Goal: Task Accomplishment & Management: Manage account settings

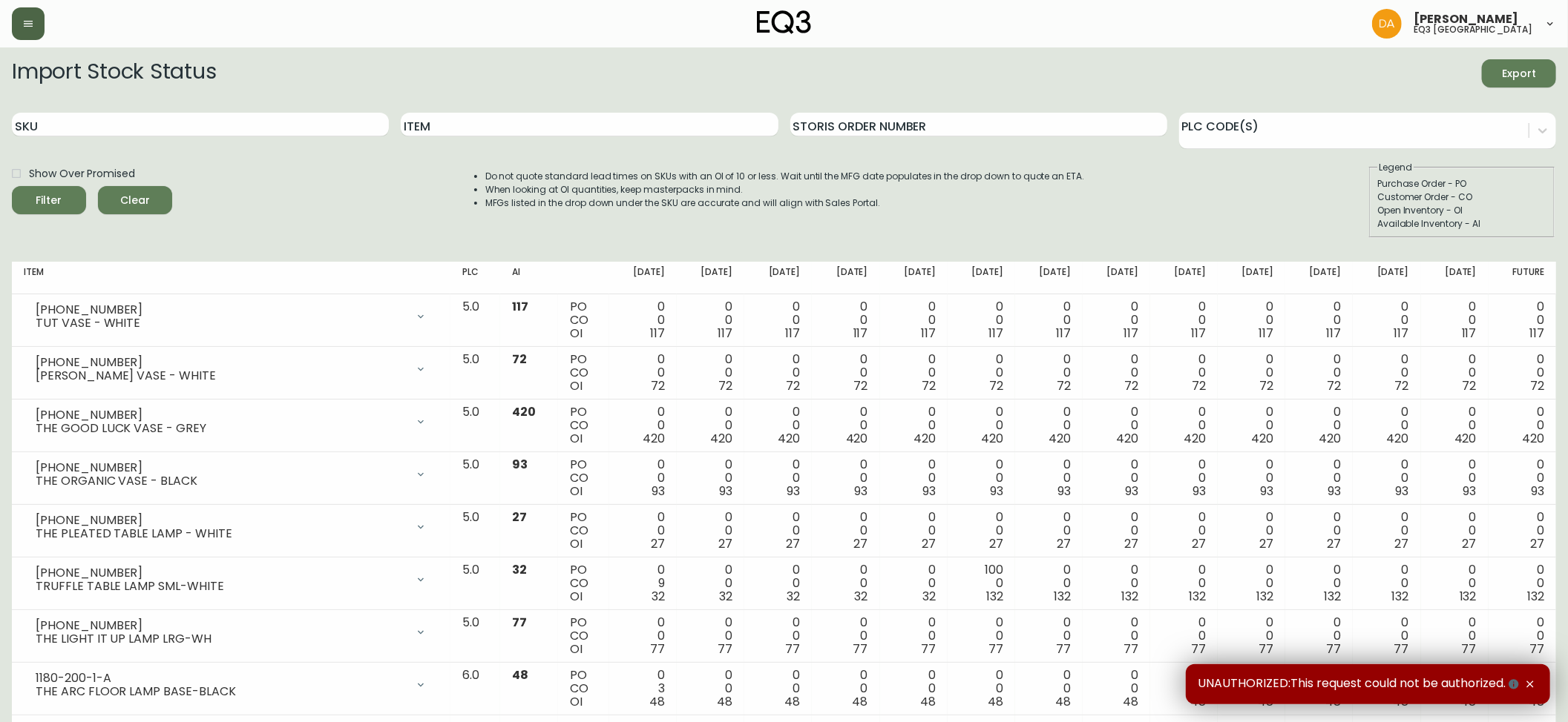
click at [36, 27] on button "button" at bounding box center [29, 24] width 33 height 33
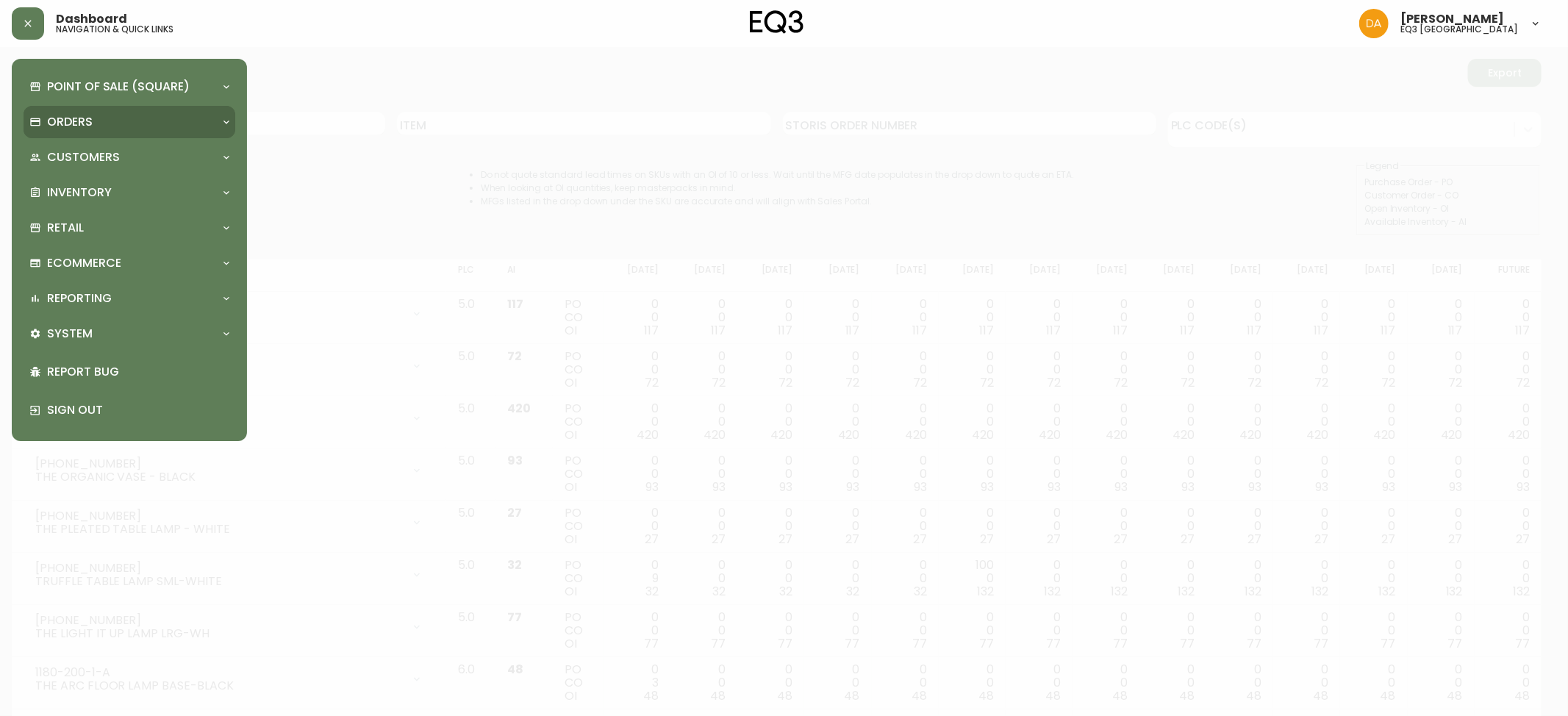
click at [79, 127] on p "Orders" at bounding box center [70, 121] width 46 height 16
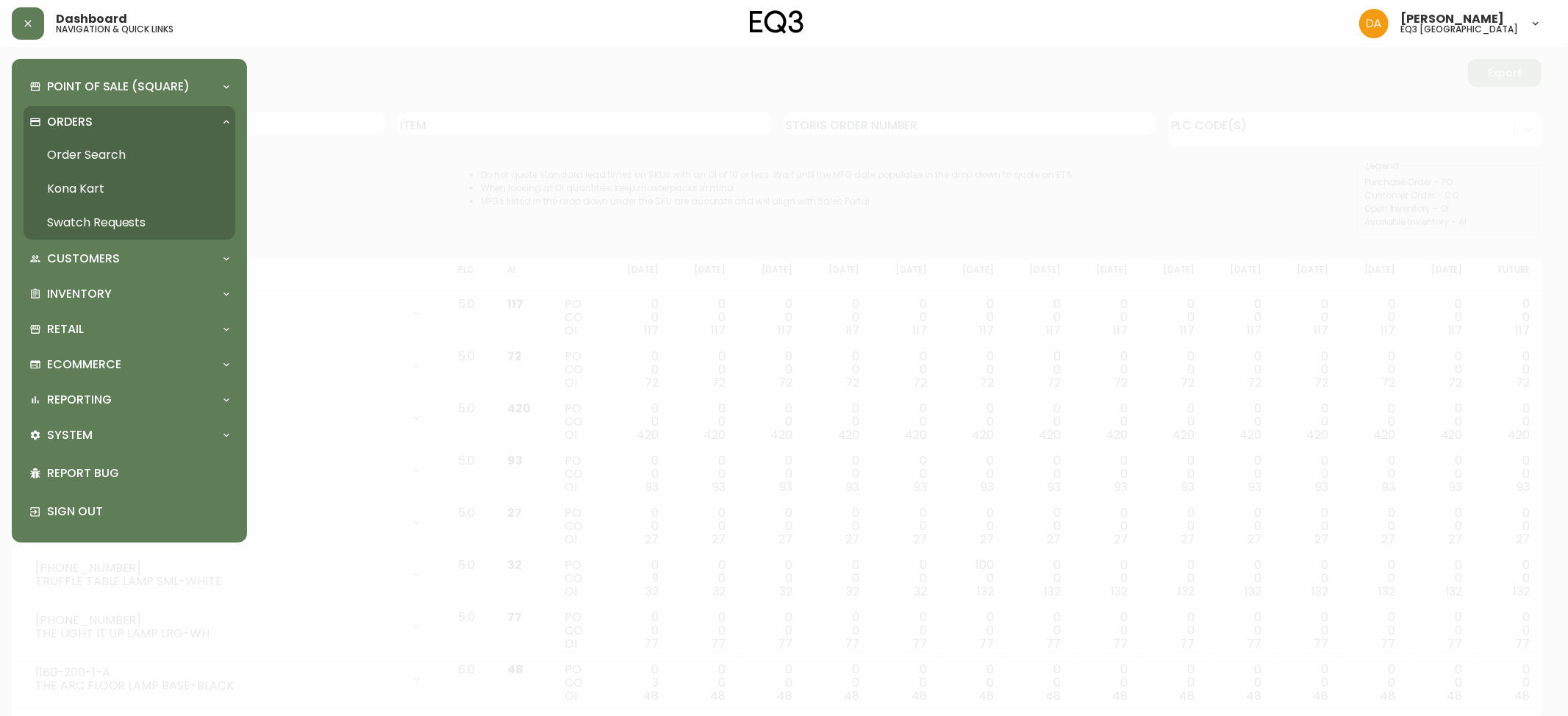
click at [126, 153] on link "Order Search" at bounding box center [129, 155] width 212 height 34
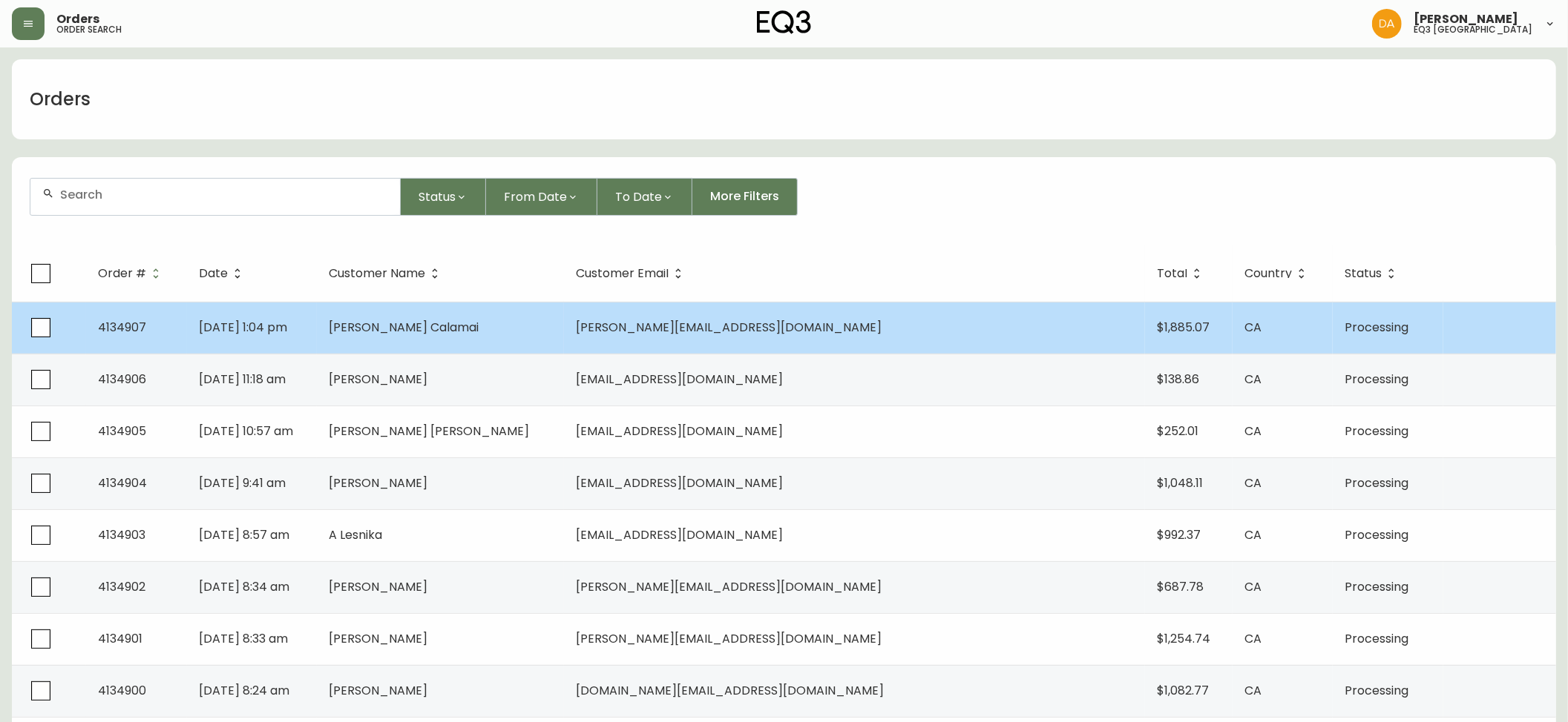
click at [115, 325] on span "4134907" at bounding box center [122, 328] width 49 height 17
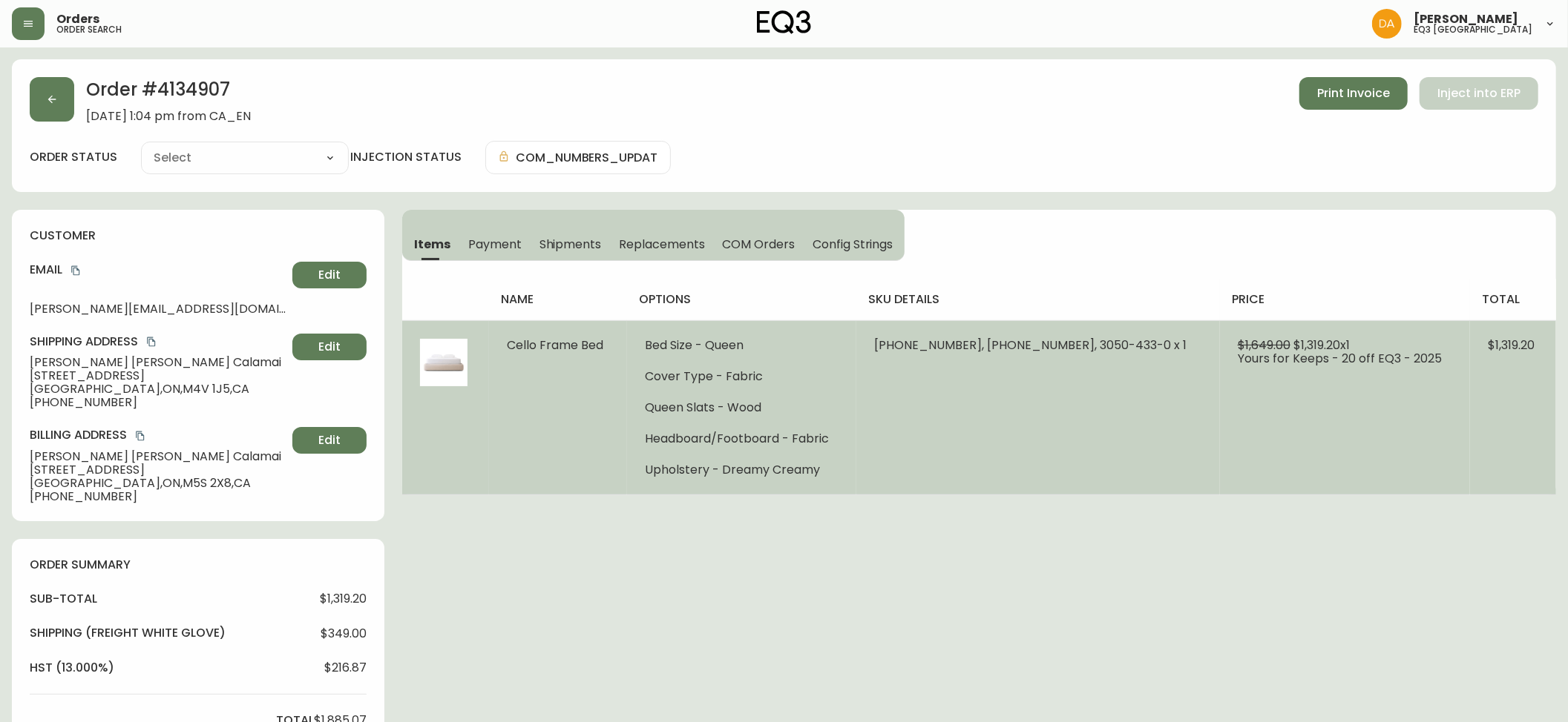
type input "Processing"
select select "PROCESSING"
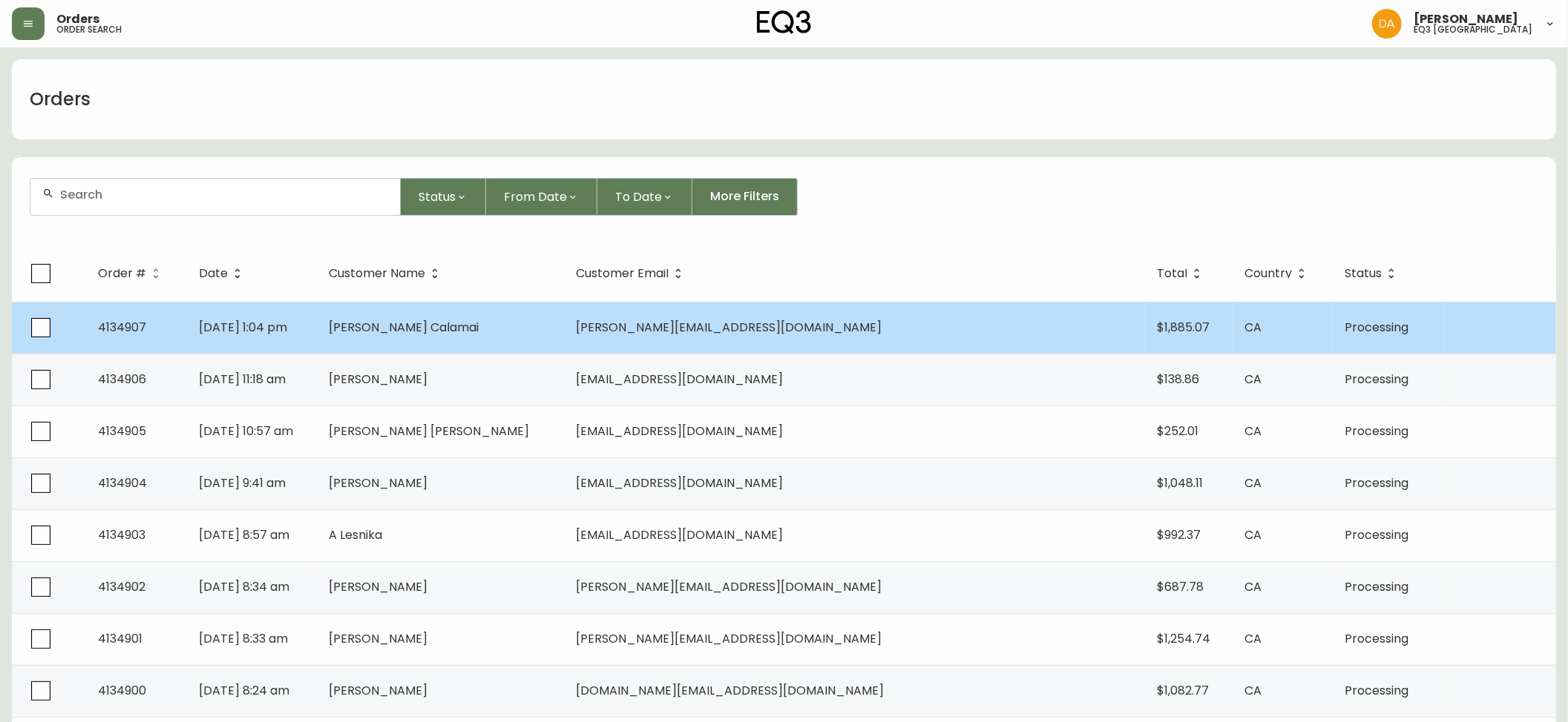
click at [795, 326] on span "[PERSON_NAME][EMAIL_ADDRESS][DOMAIN_NAME]" at bounding box center [728, 328] width 306 height 17
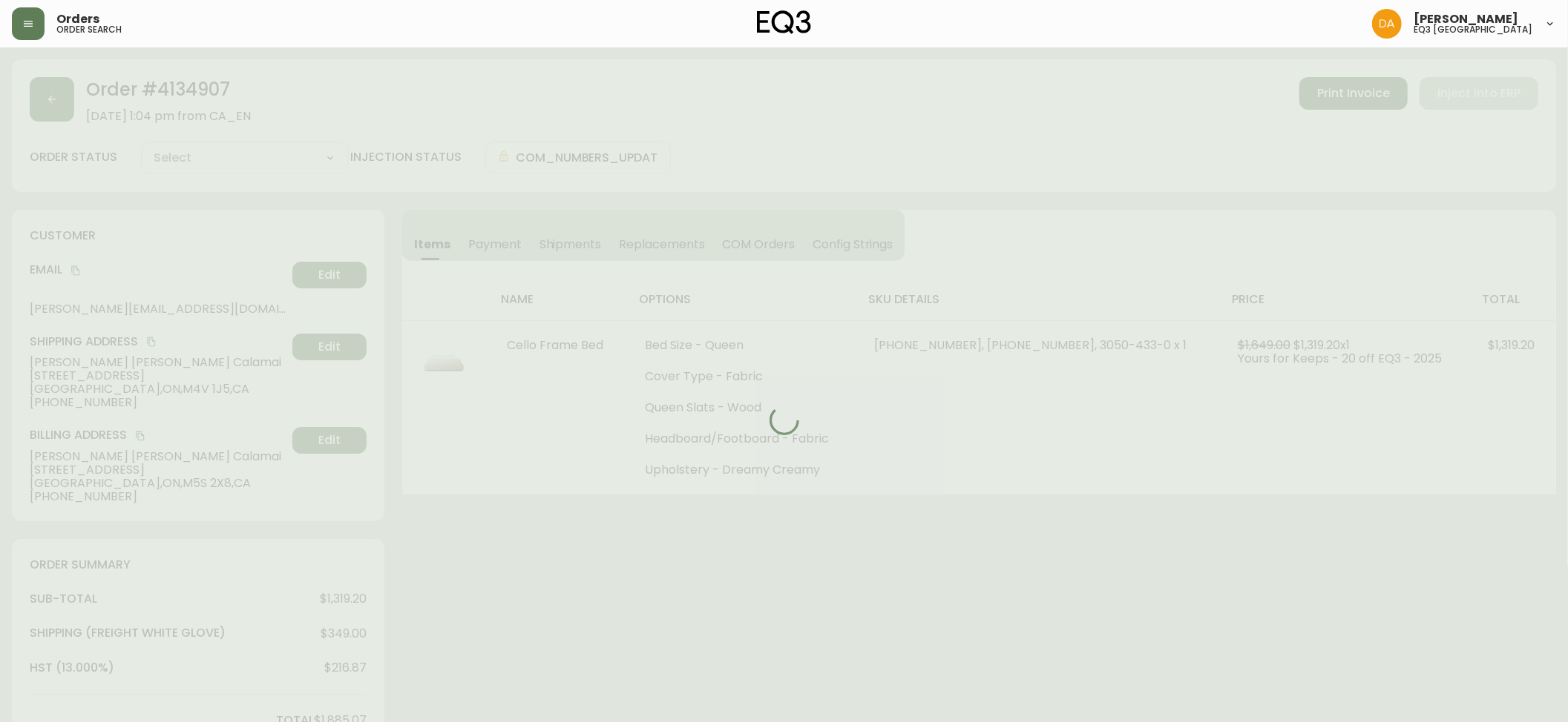
type input "Processing"
select select "PROCESSING"
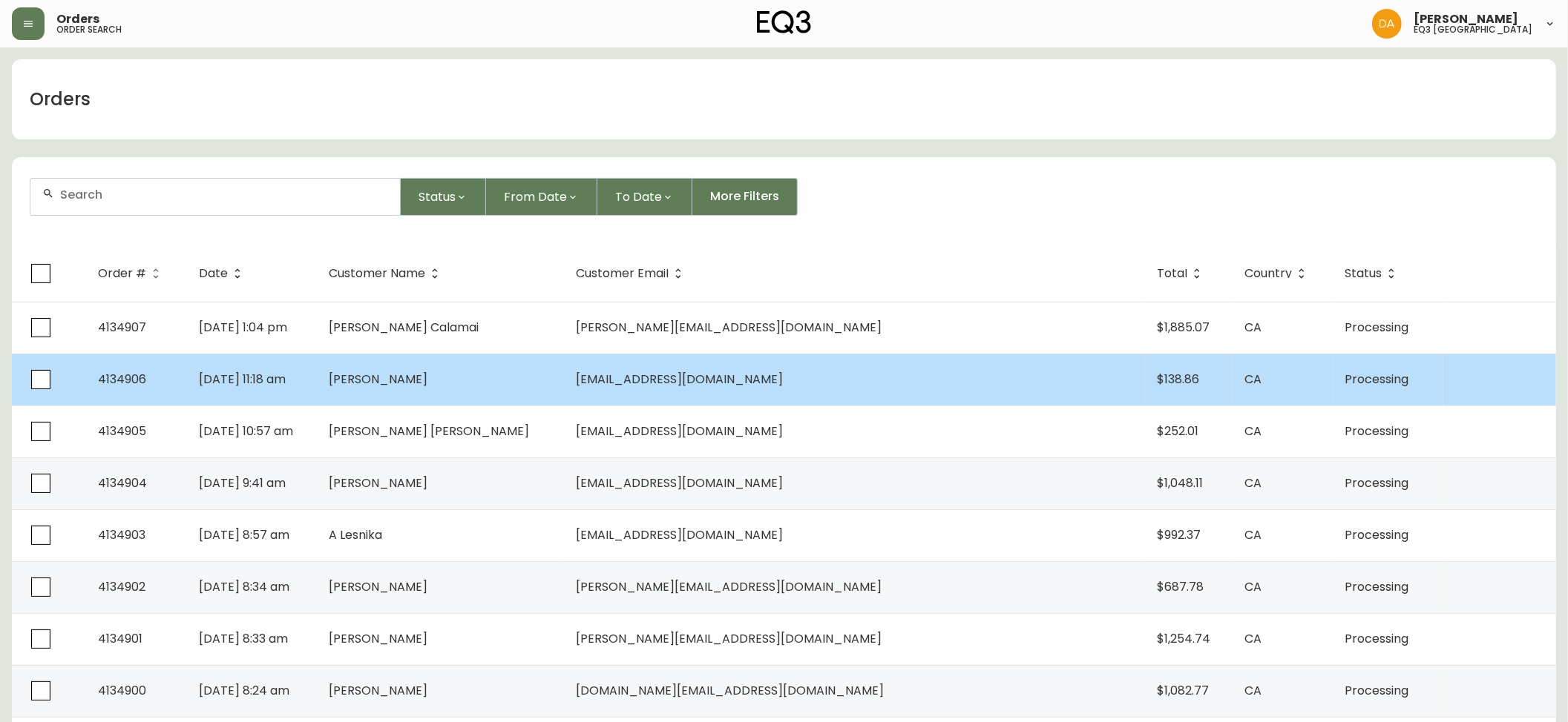
click at [427, 377] on span "[PERSON_NAME]" at bounding box center [379, 379] width 99 height 17
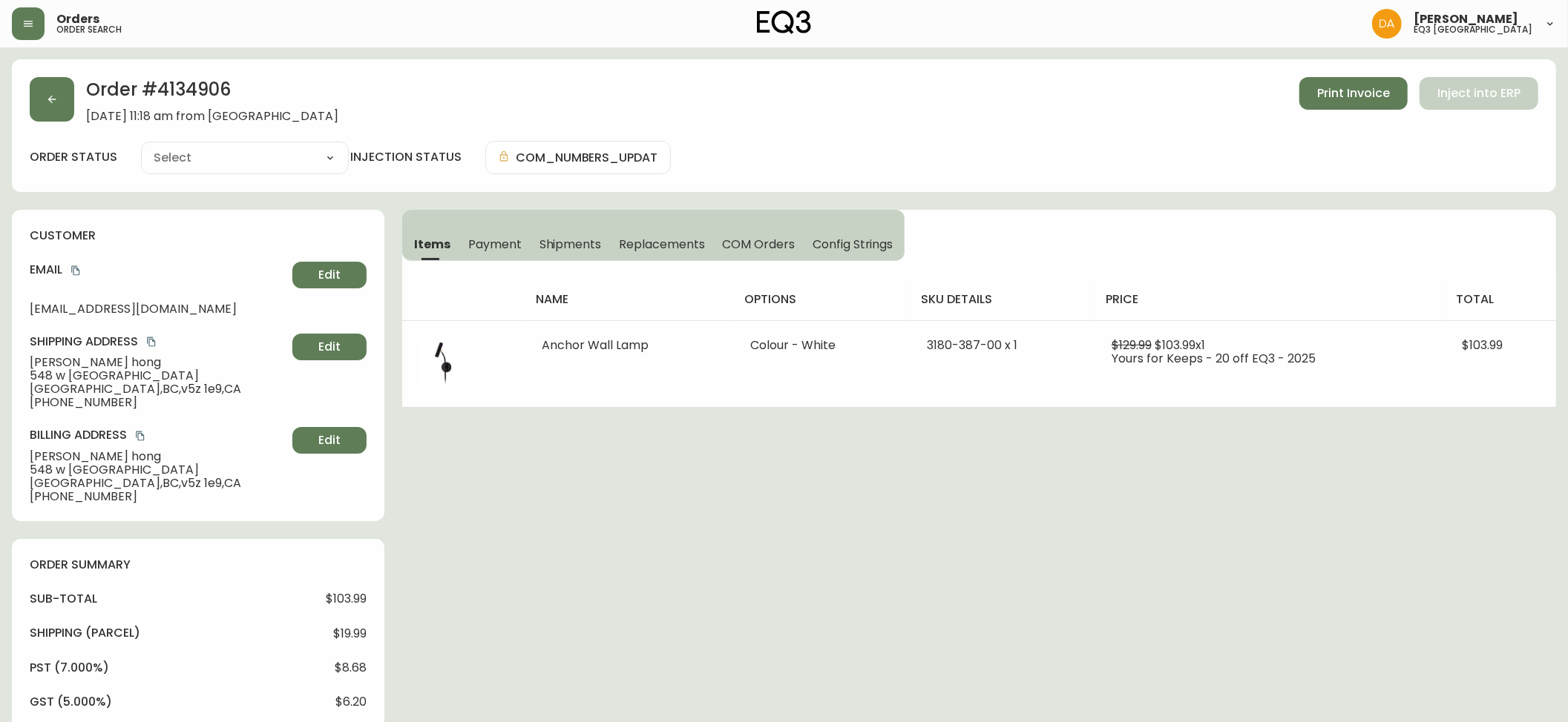
type input "Processing"
select select "PROCESSING"
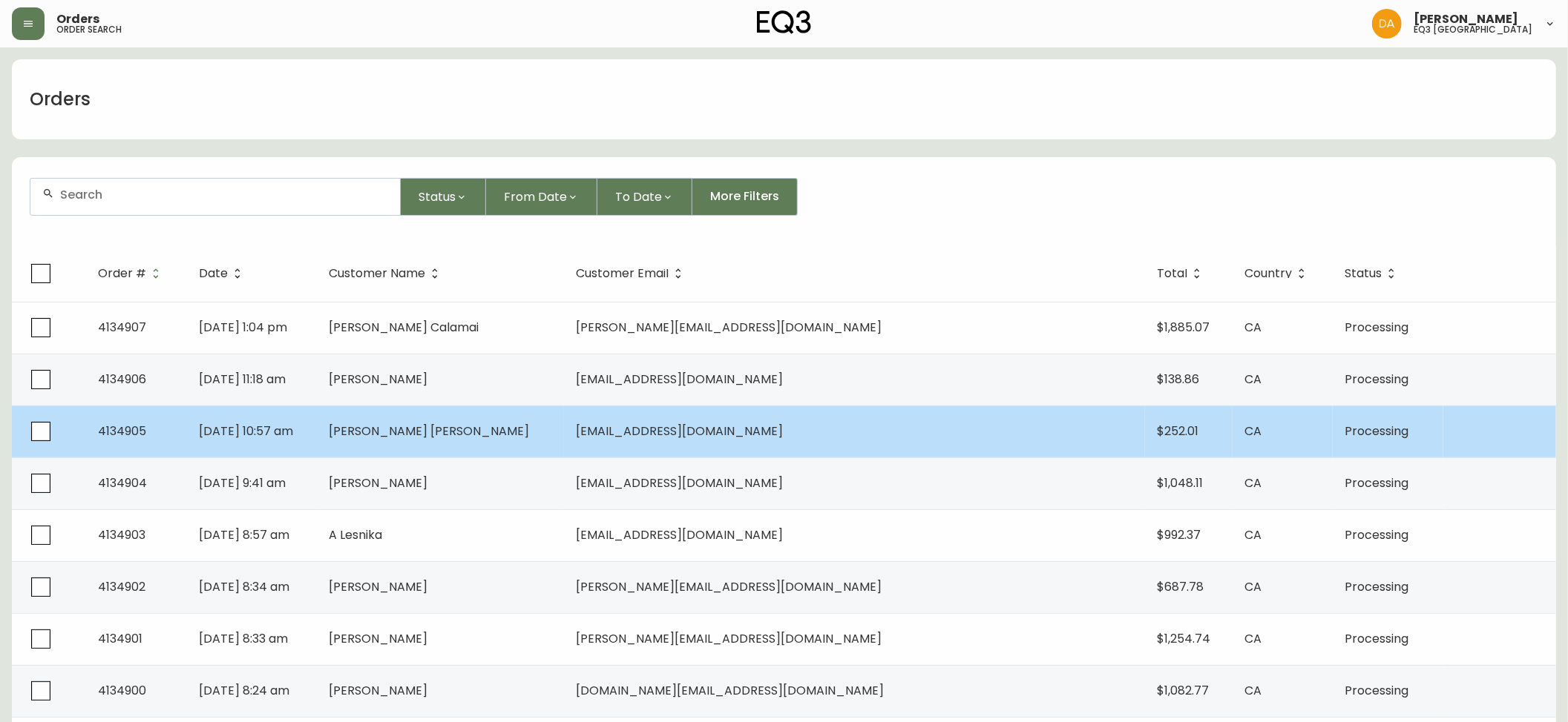
click at [702, 430] on span "[EMAIL_ADDRESS][DOMAIN_NAME]" at bounding box center [679, 431] width 207 height 17
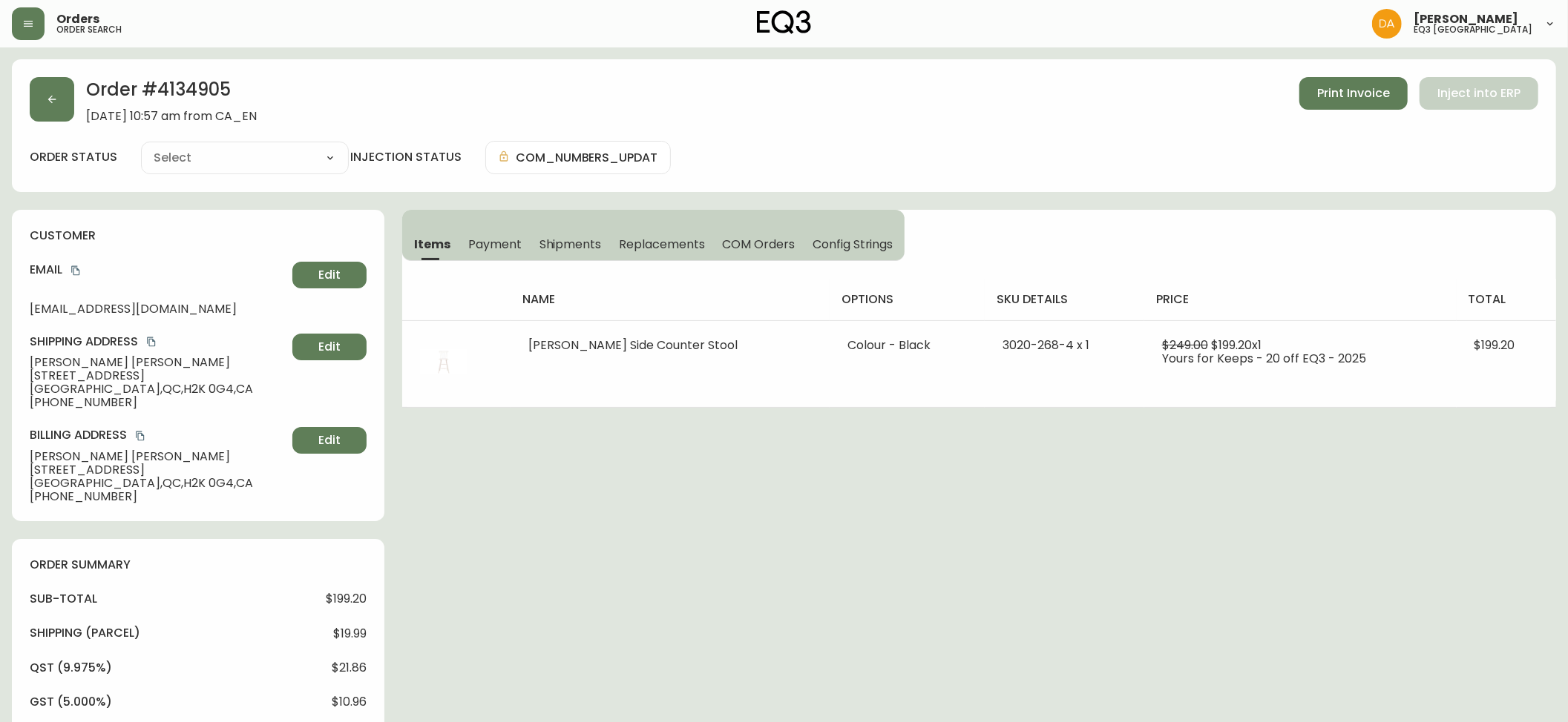
type input "Processing"
select select "PROCESSING"
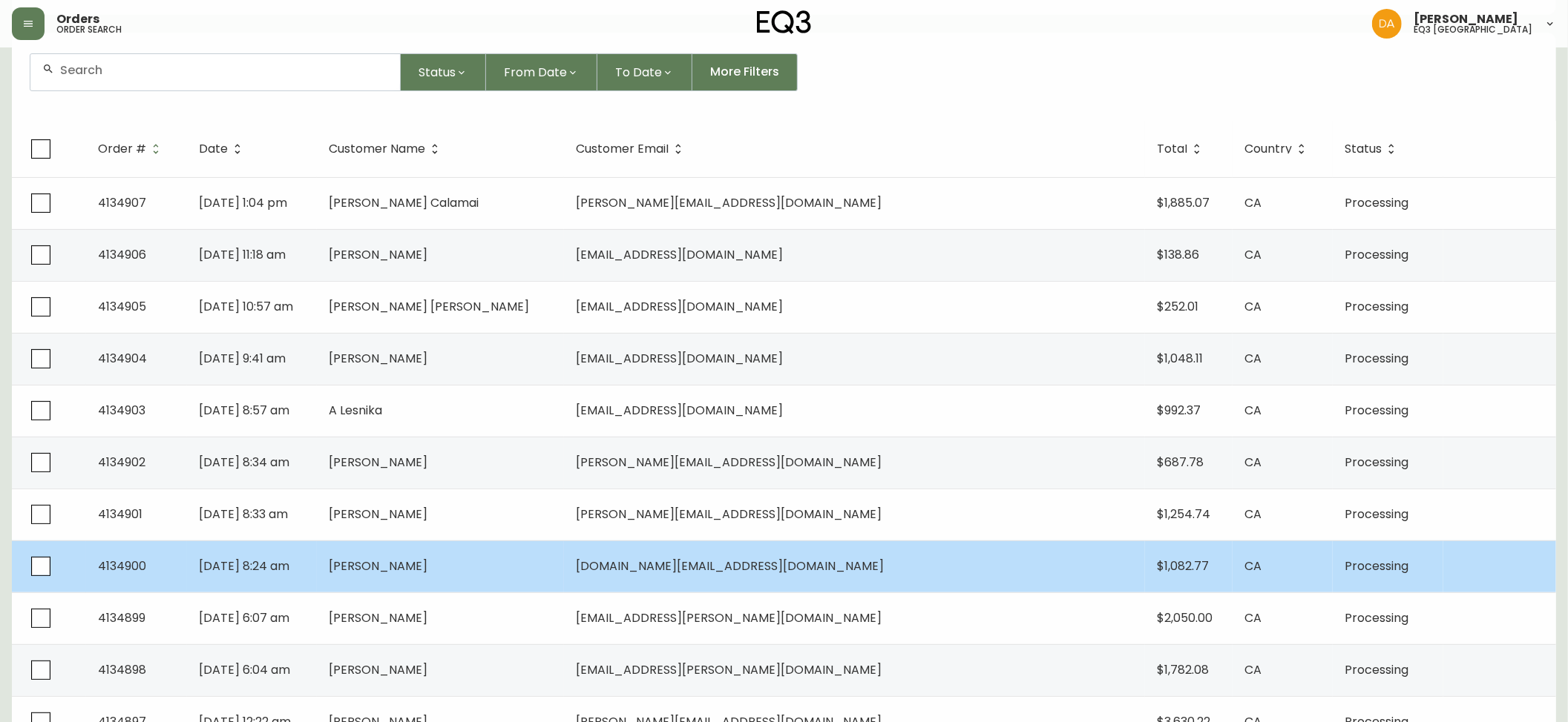
scroll to position [165, 0]
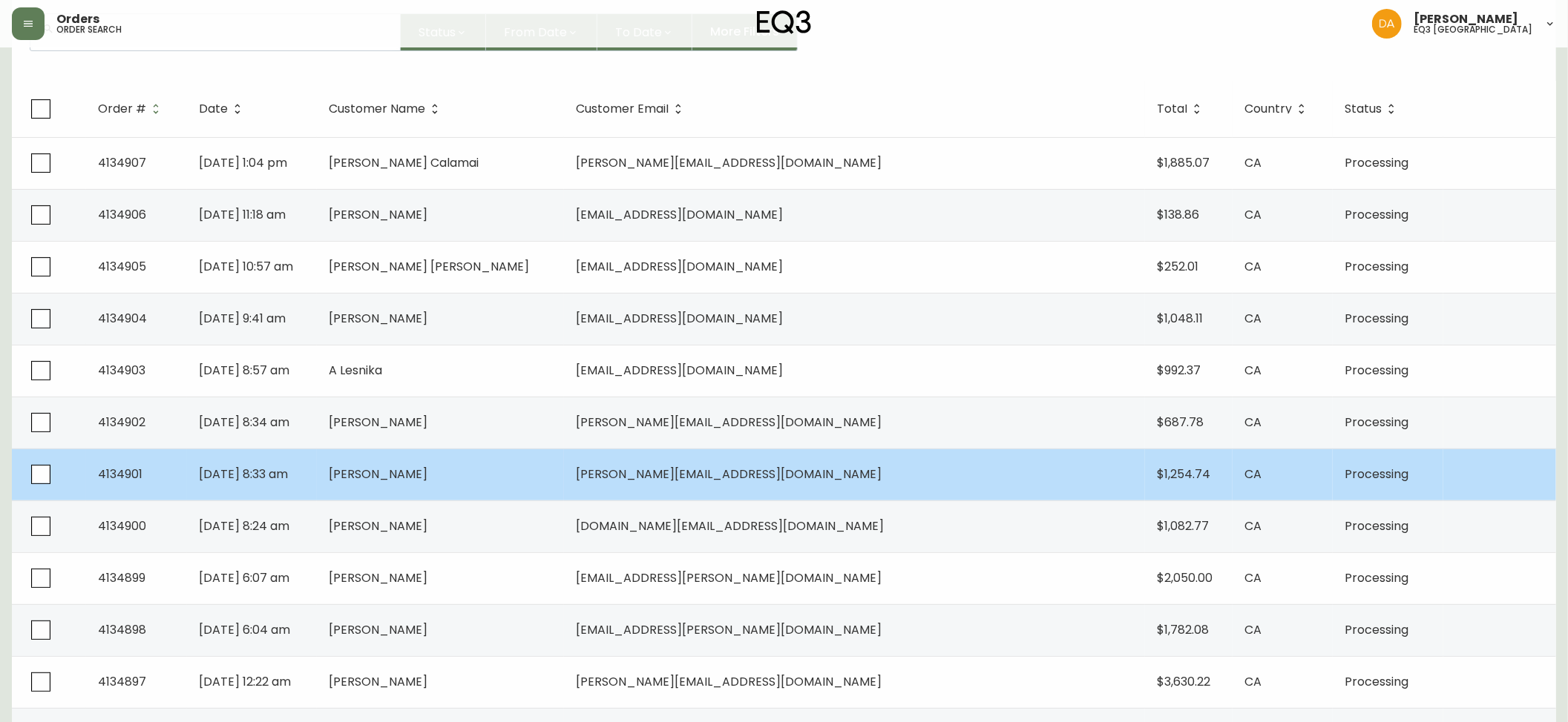
click at [427, 476] on span "[PERSON_NAME]" at bounding box center [379, 475] width 99 height 17
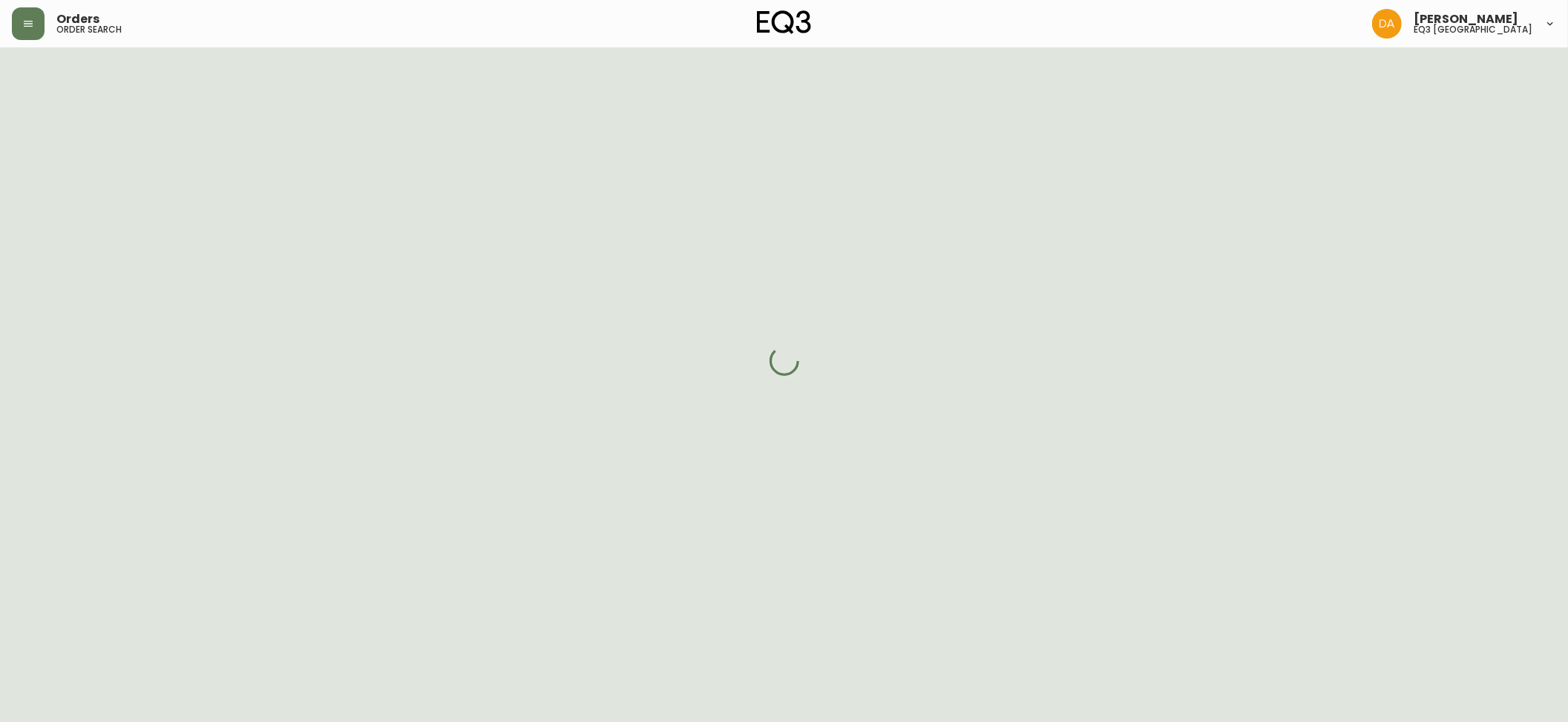
scroll to position [165, 0]
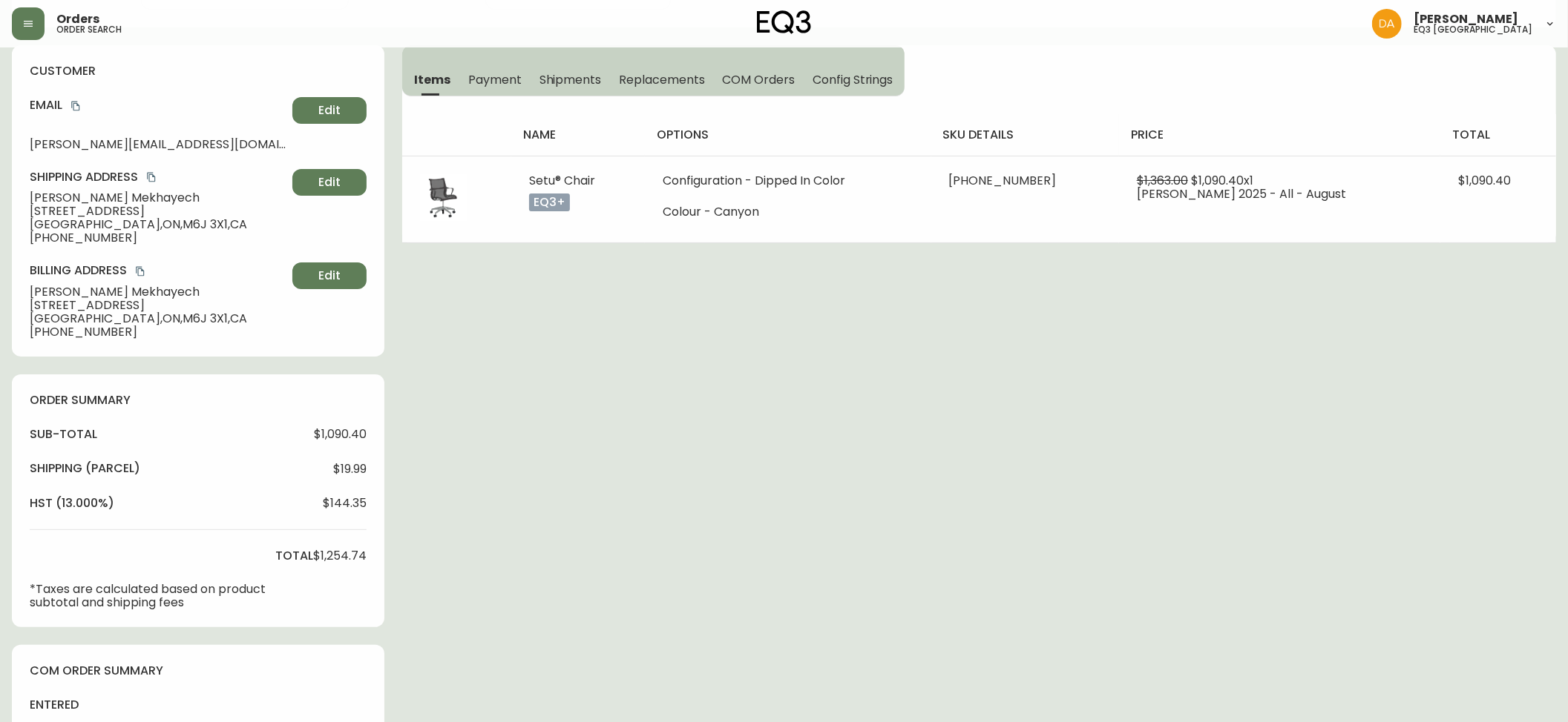
type input "Processing"
select select "PROCESSING"
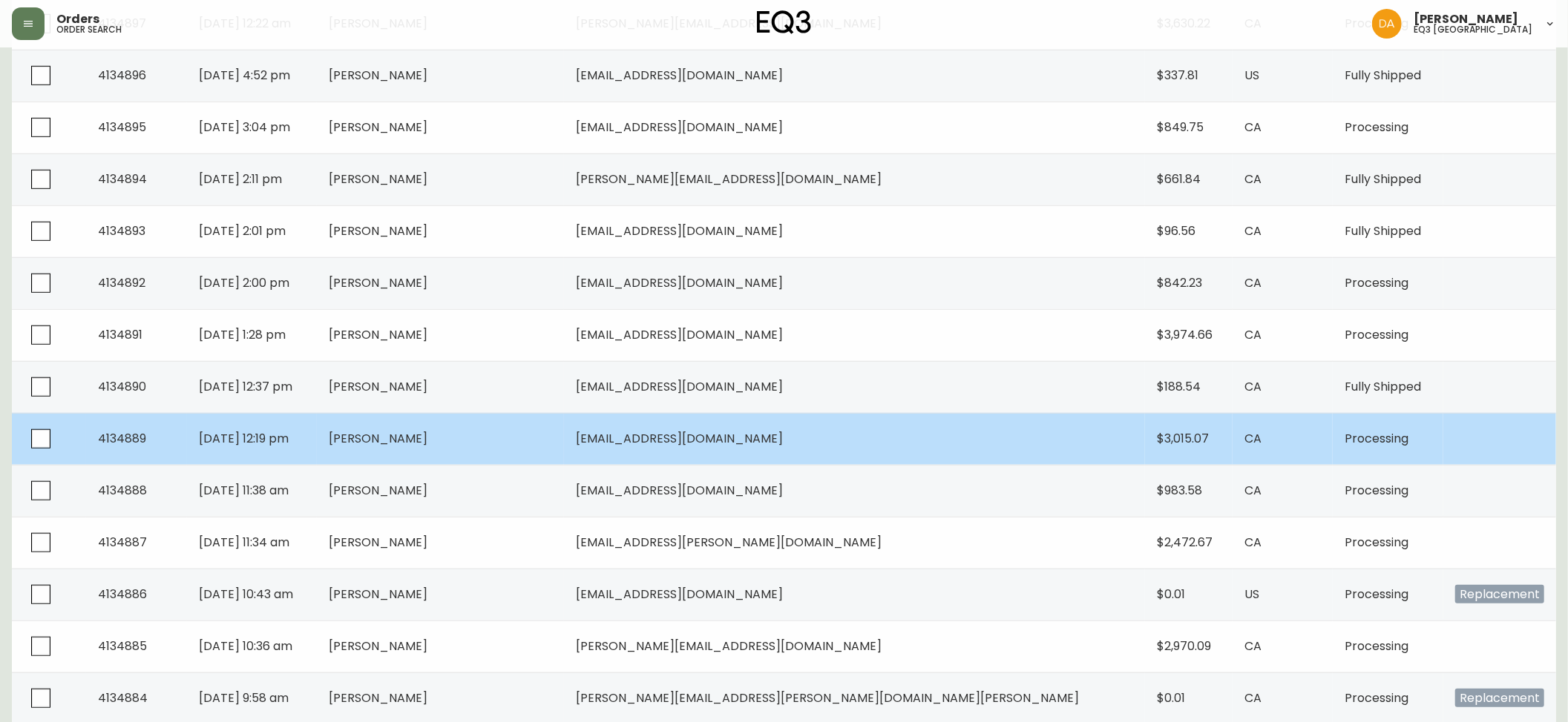
scroll to position [909, 0]
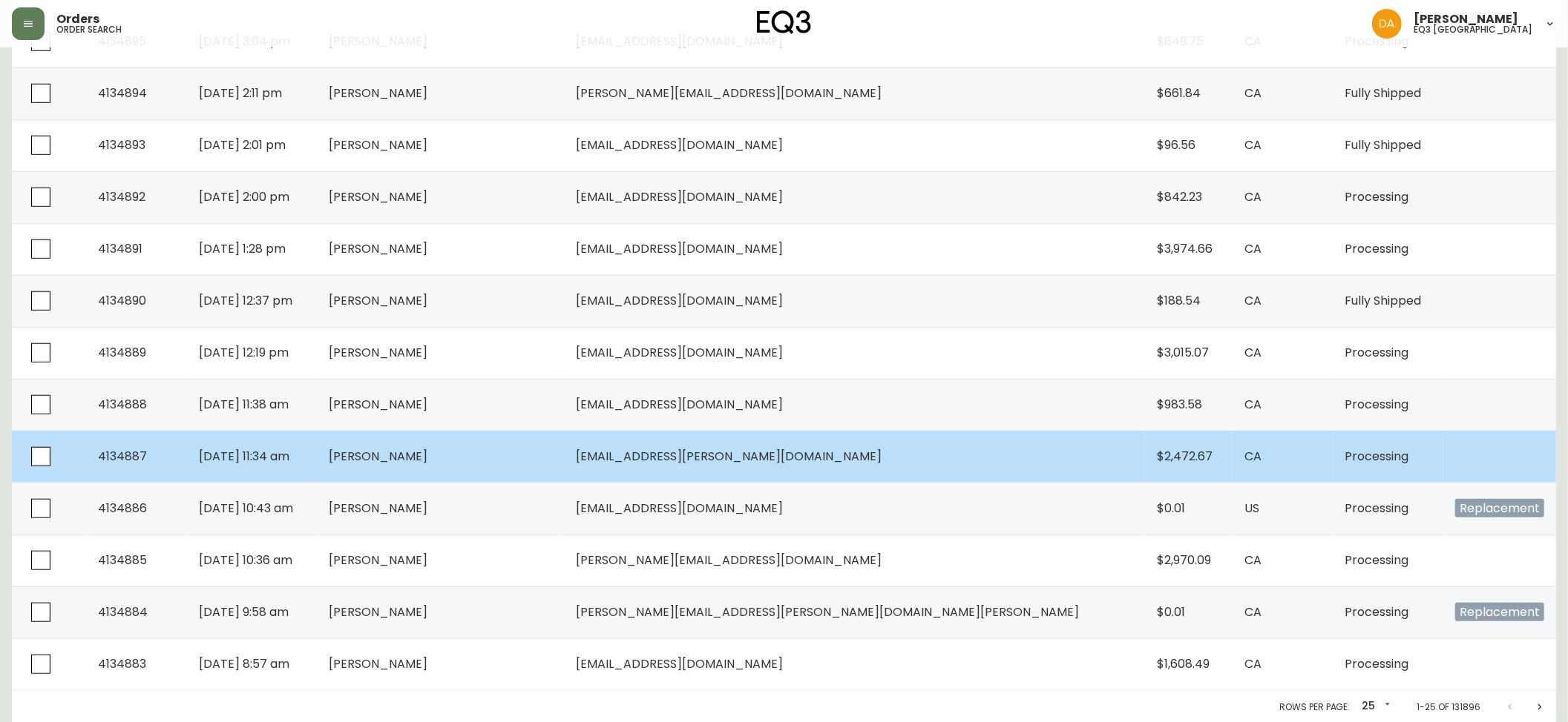
click at [270, 467] on td "[DATE] 11:34 am" at bounding box center [252, 457] width 130 height 52
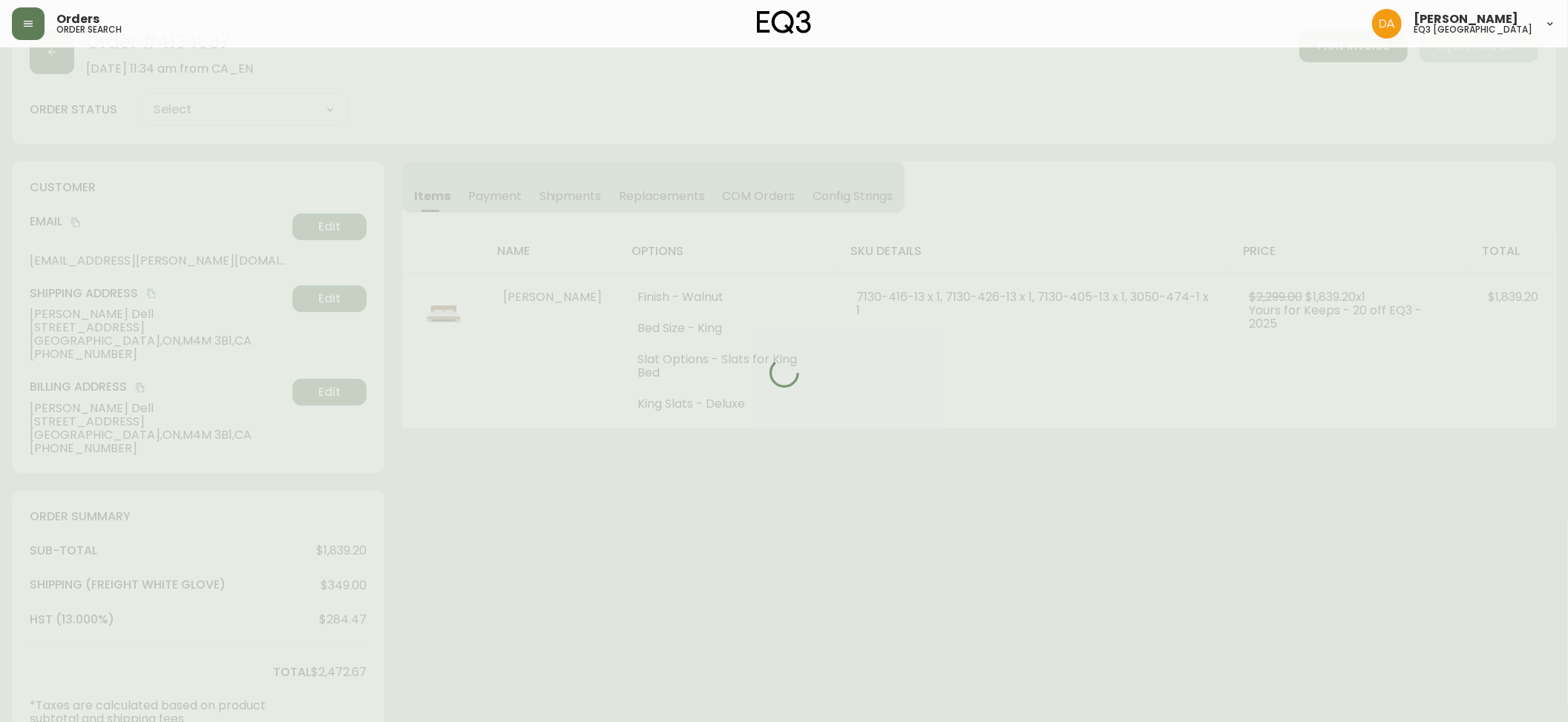
scroll to position [392, 0]
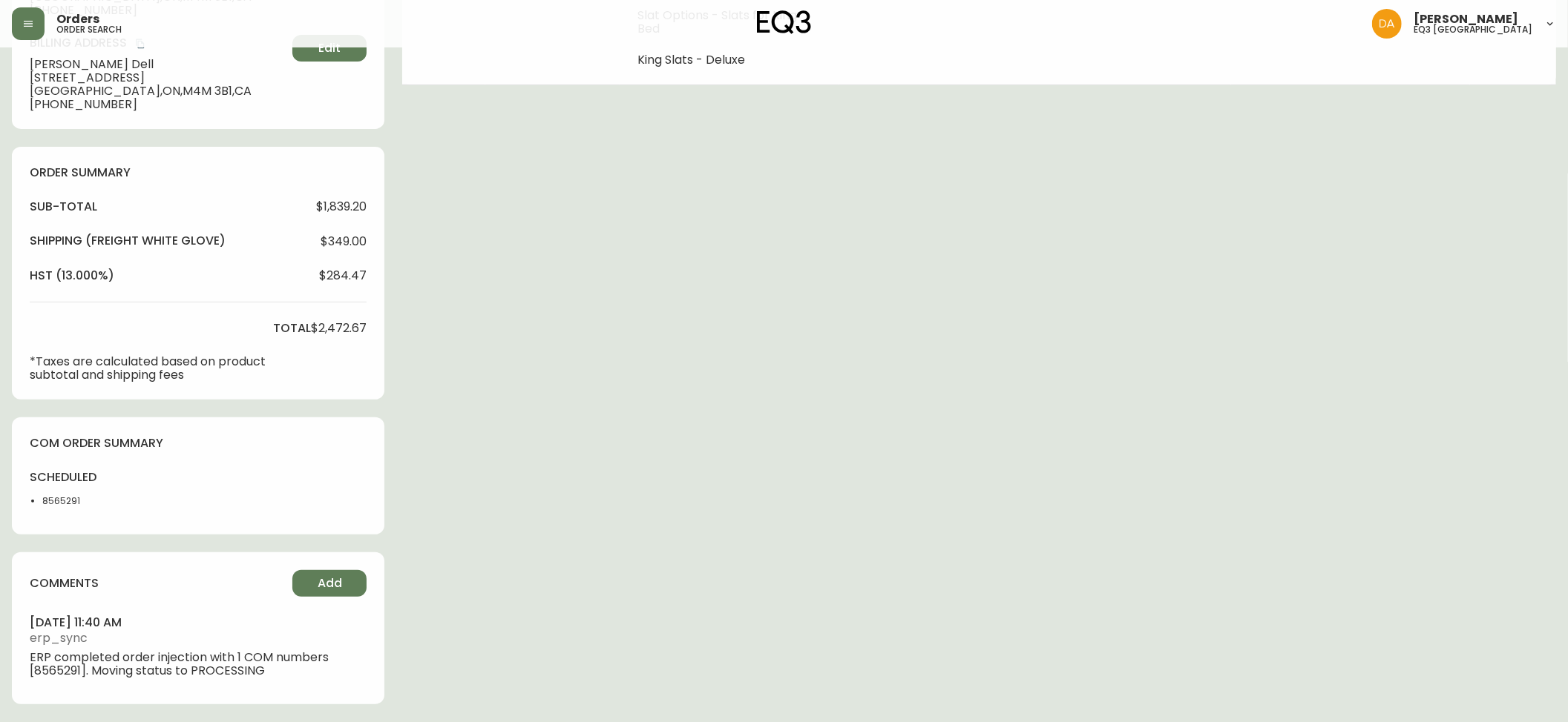
type input "Processing"
select select "PROCESSING"
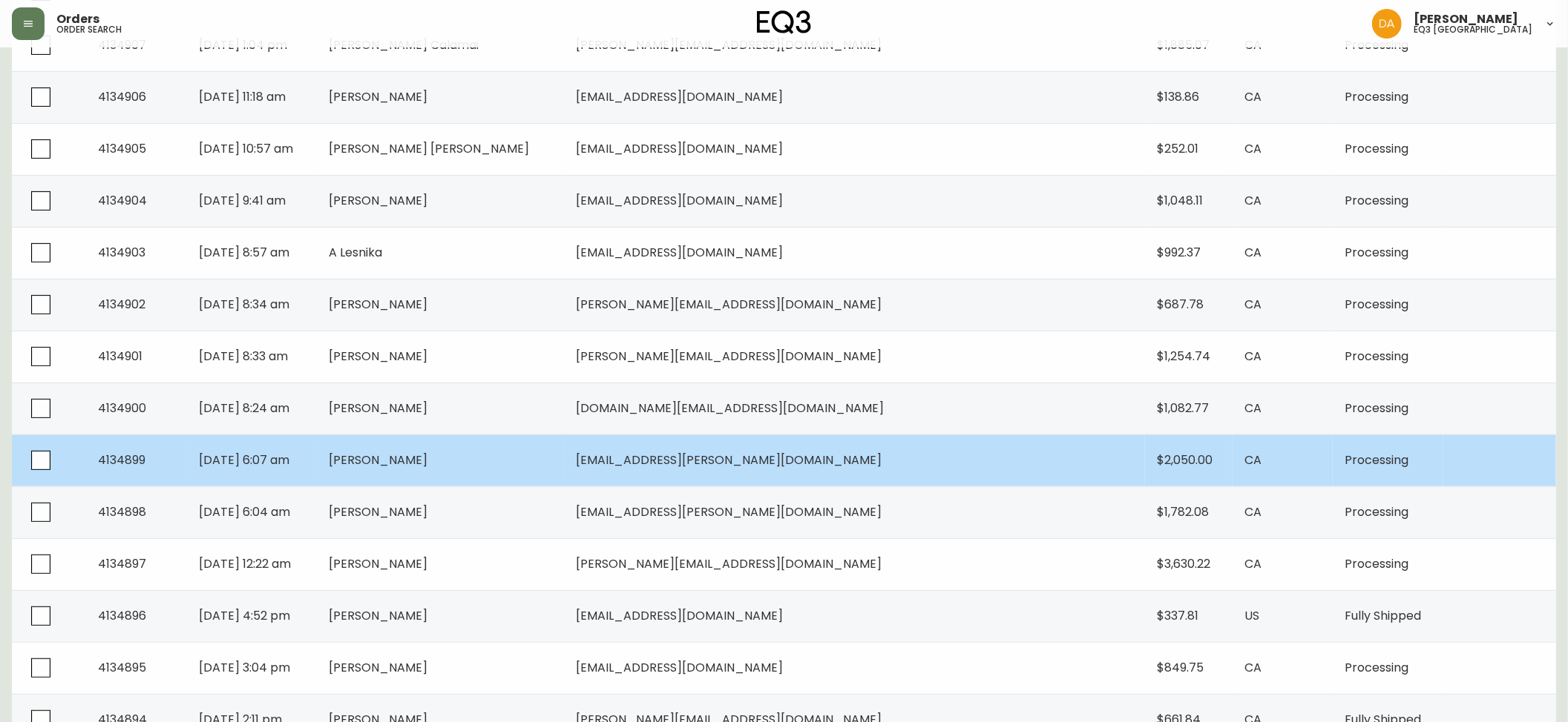
scroll to position [329, 0]
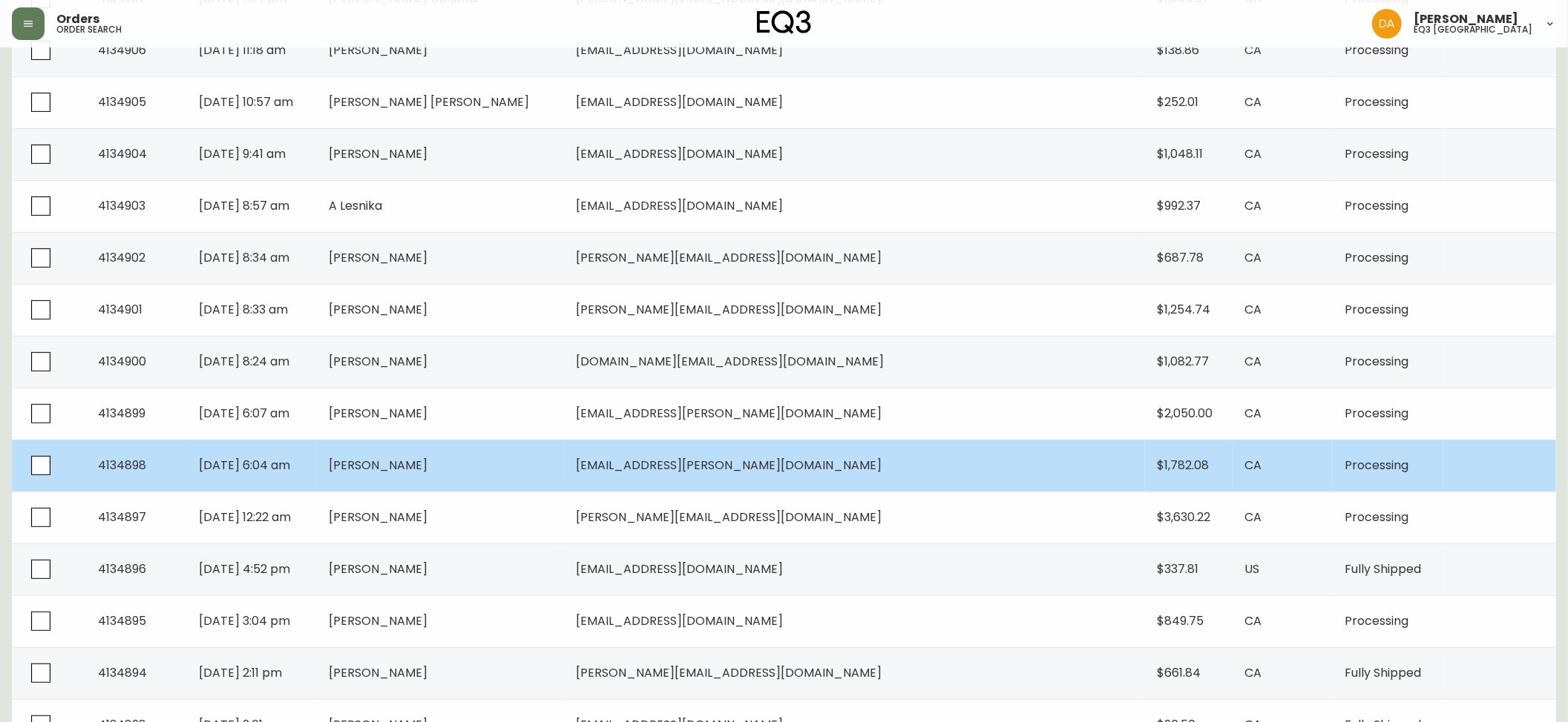
click at [290, 460] on span "[DATE] 6:04 am" at bounding box center [244, 465] width 91 height 17
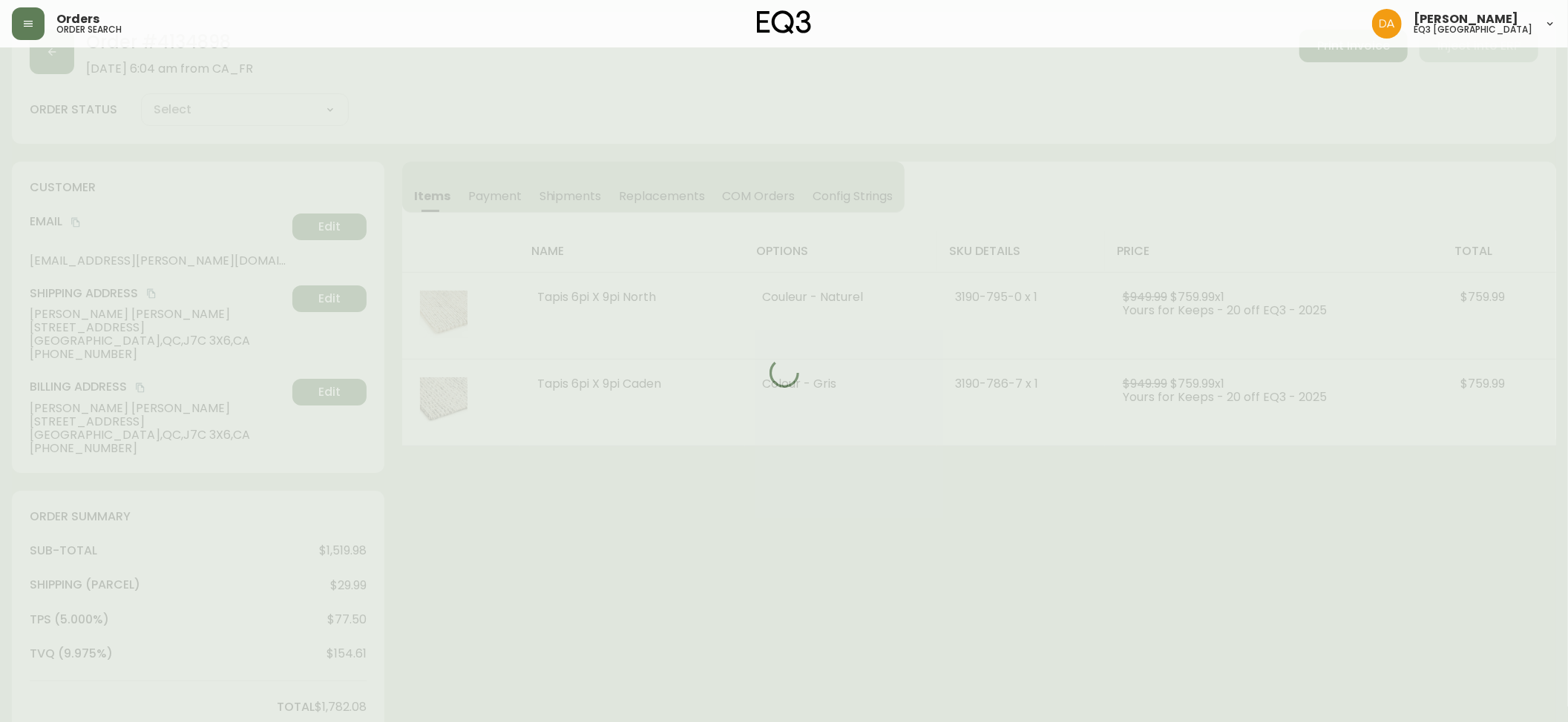
scroll to position [329, 0]
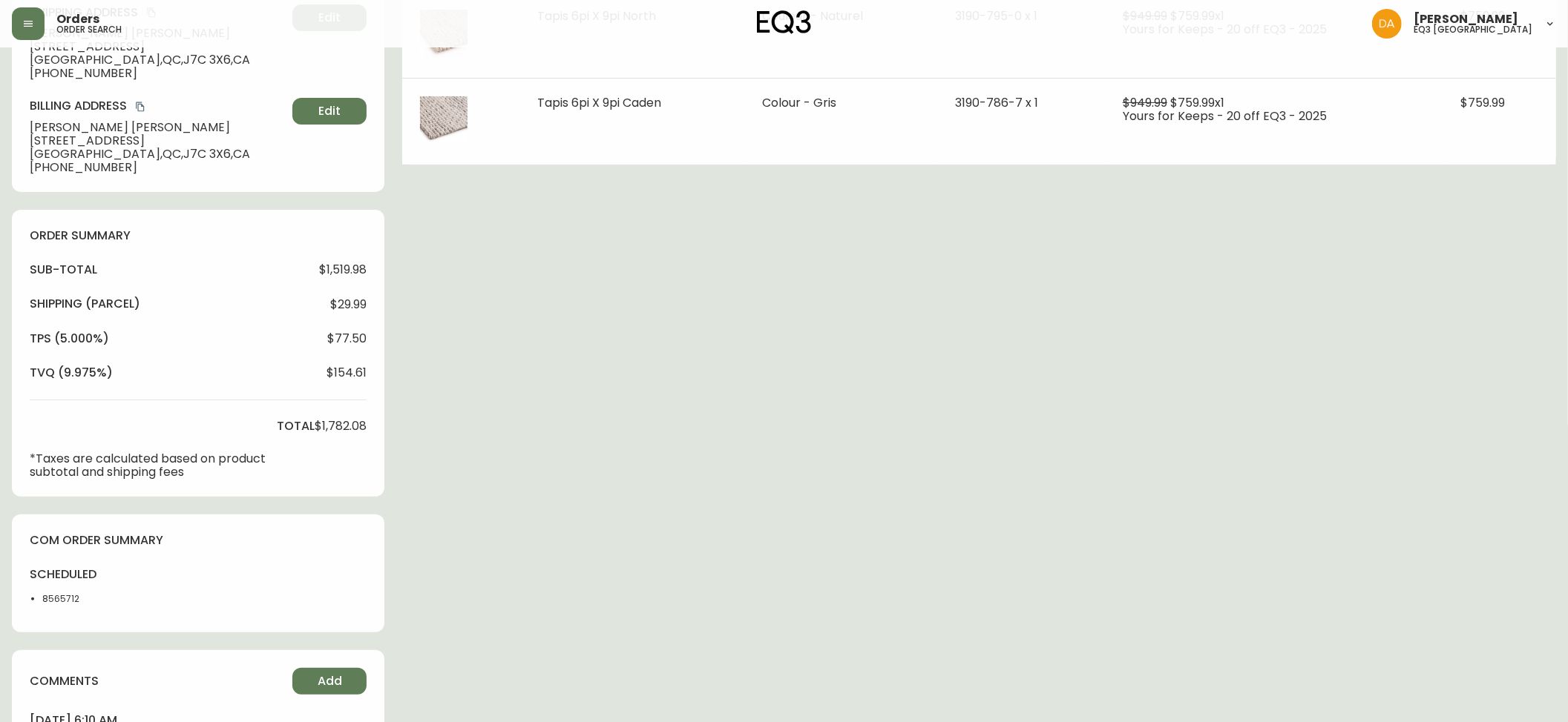
type input "Processing"
select select "PROCESSING"
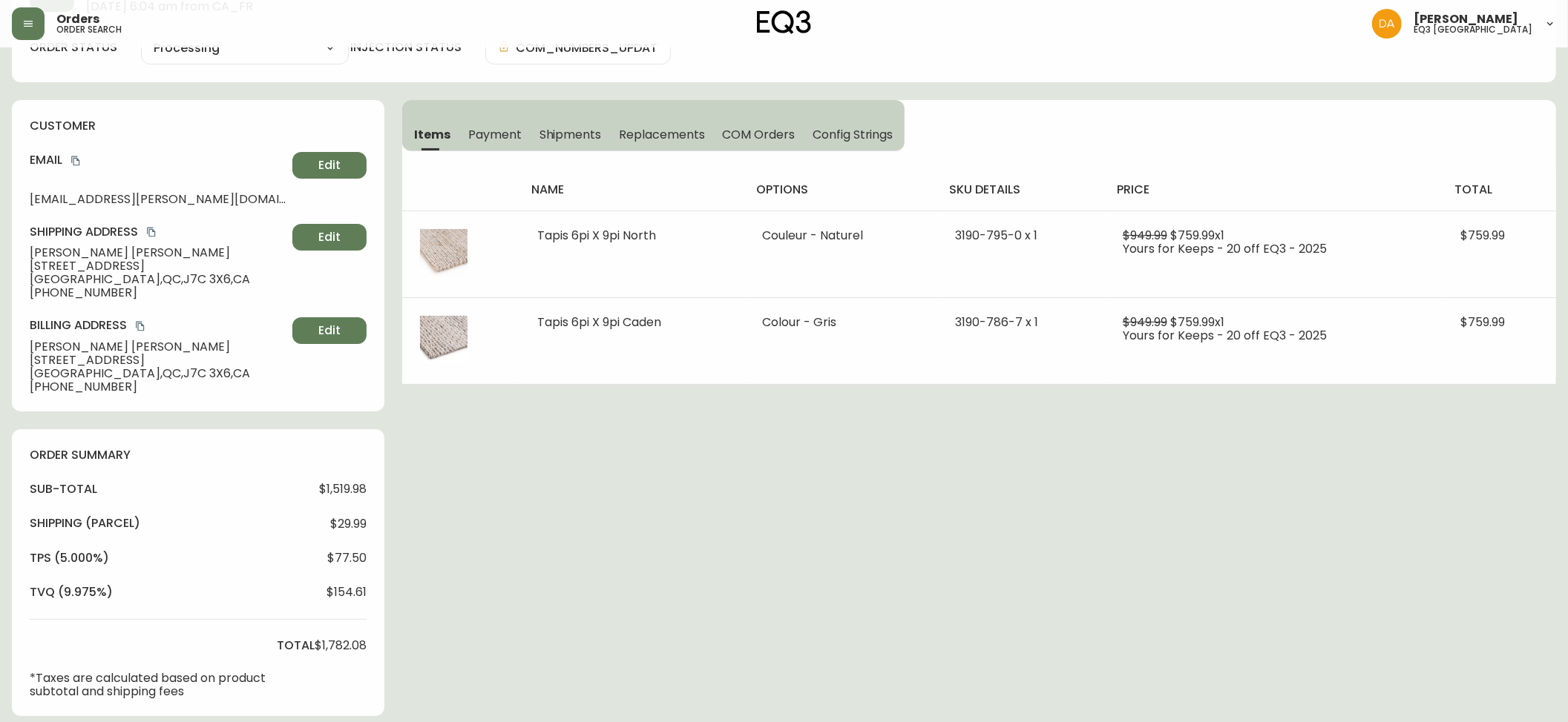
scroll to position [93, 0]
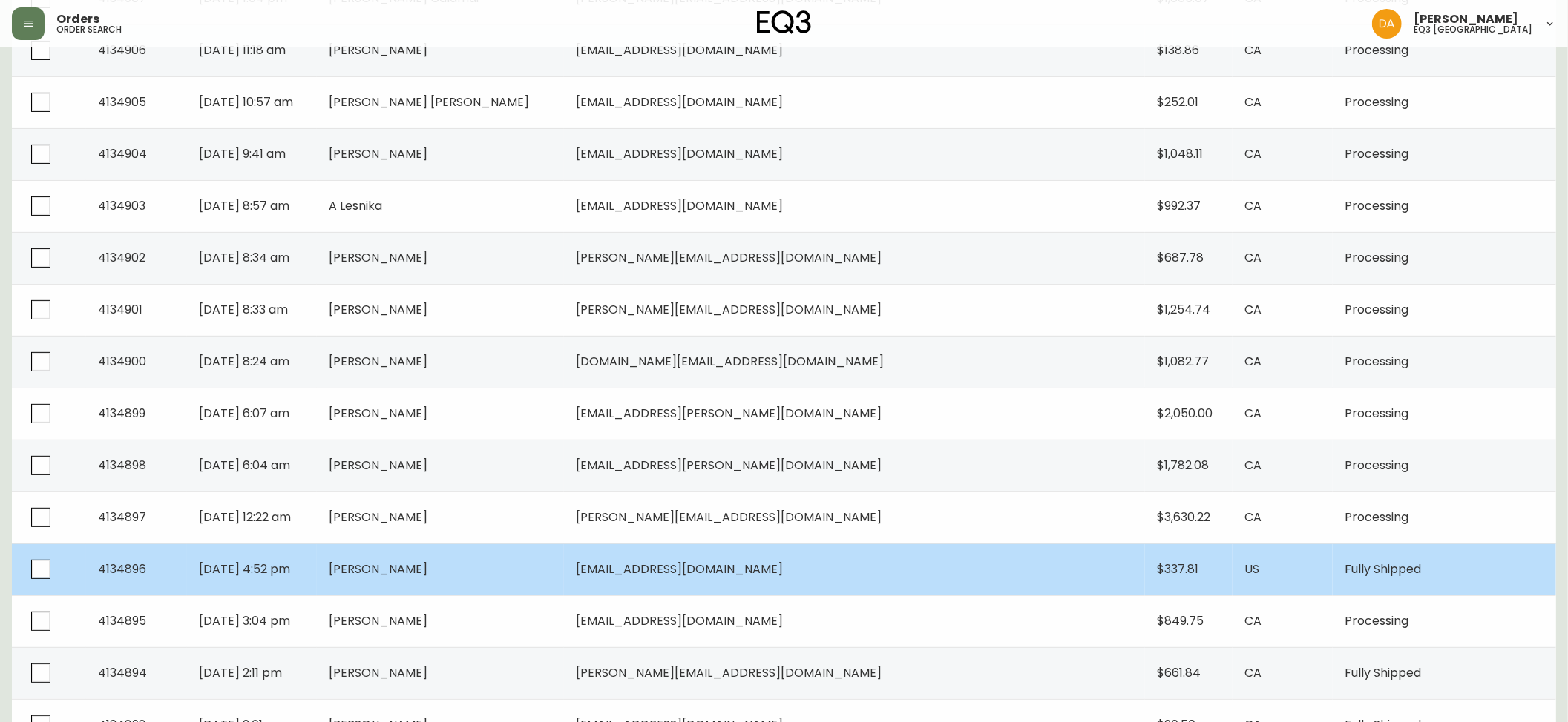
scroll to position [494, 0]
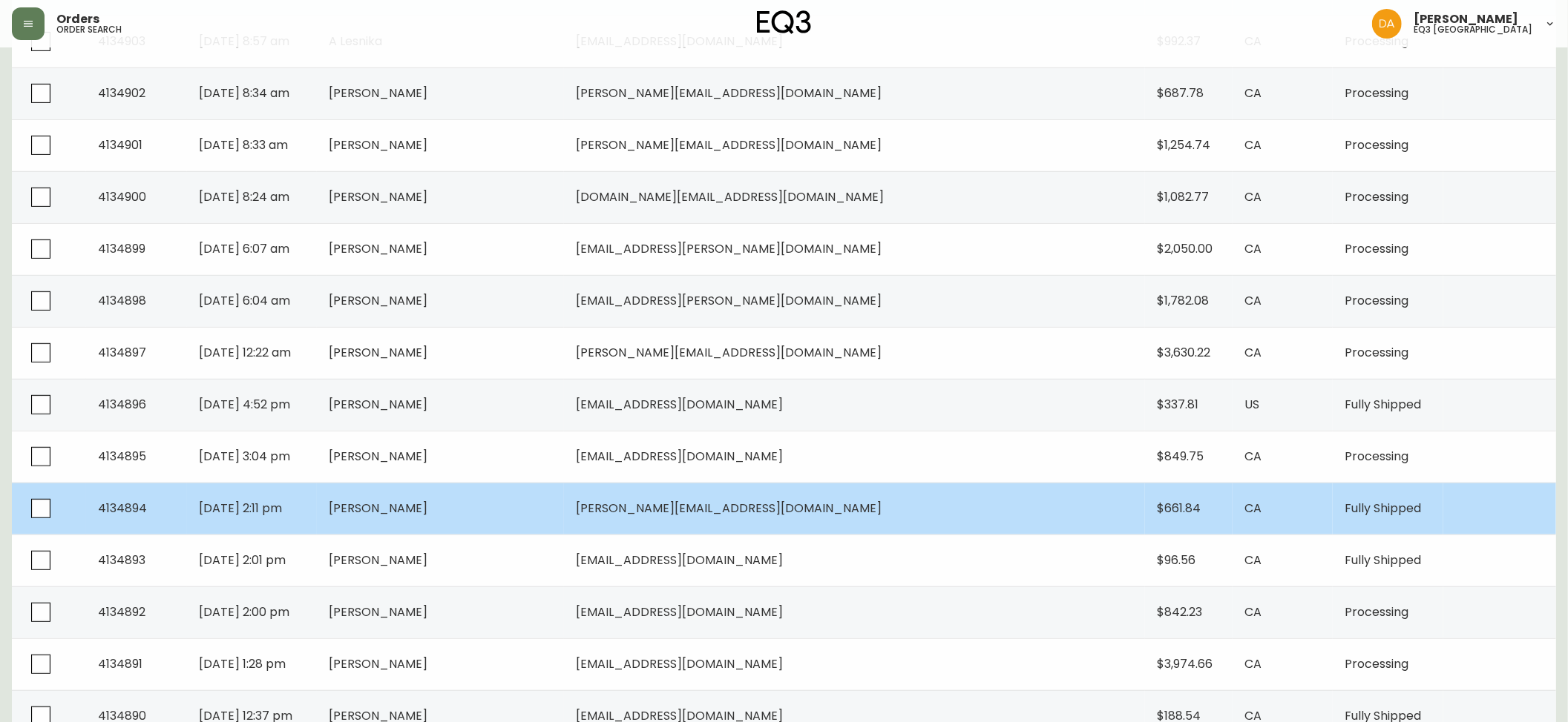
click at [427, 512] on span "[PERSON_NAME]" at bounding box center [379, 509] width 99 height 17
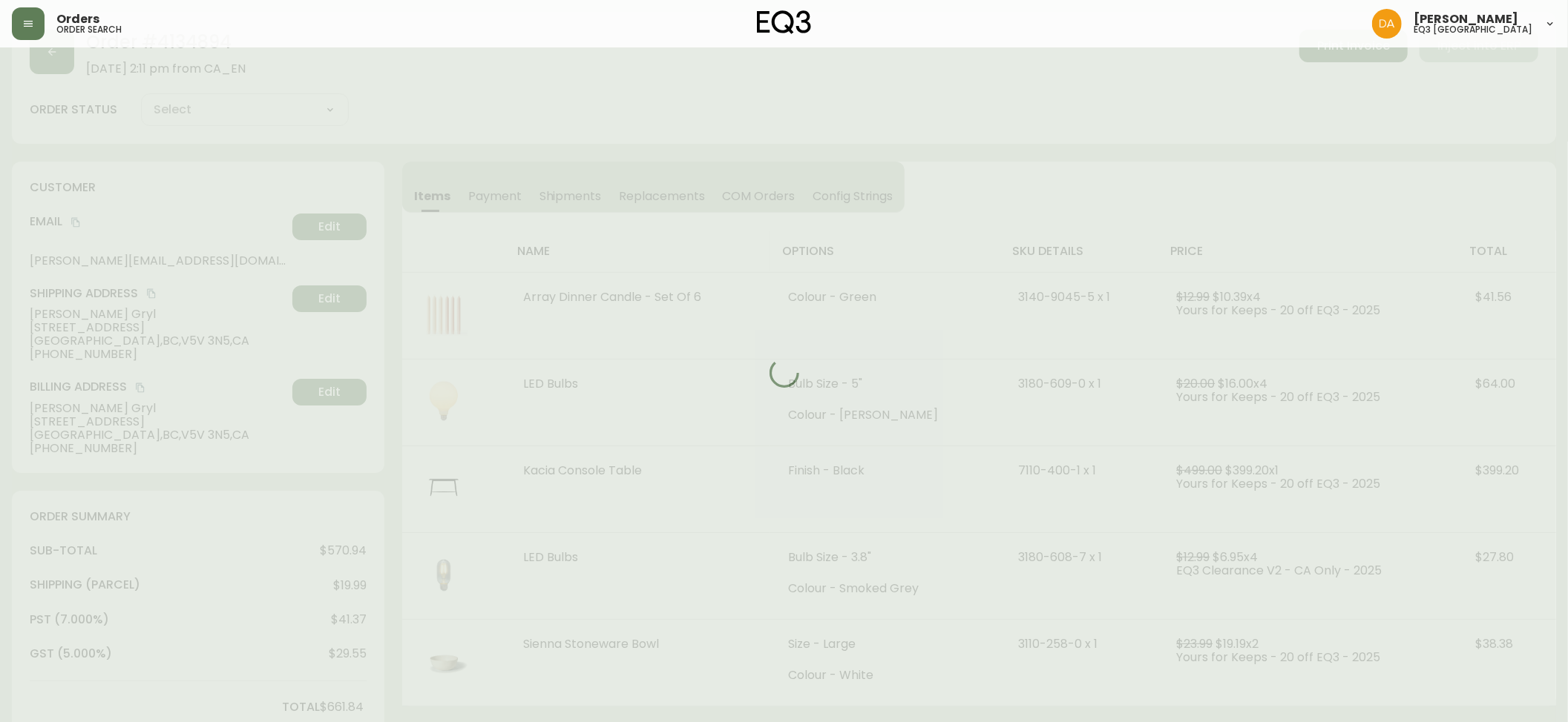
scroll to position [494, 0]
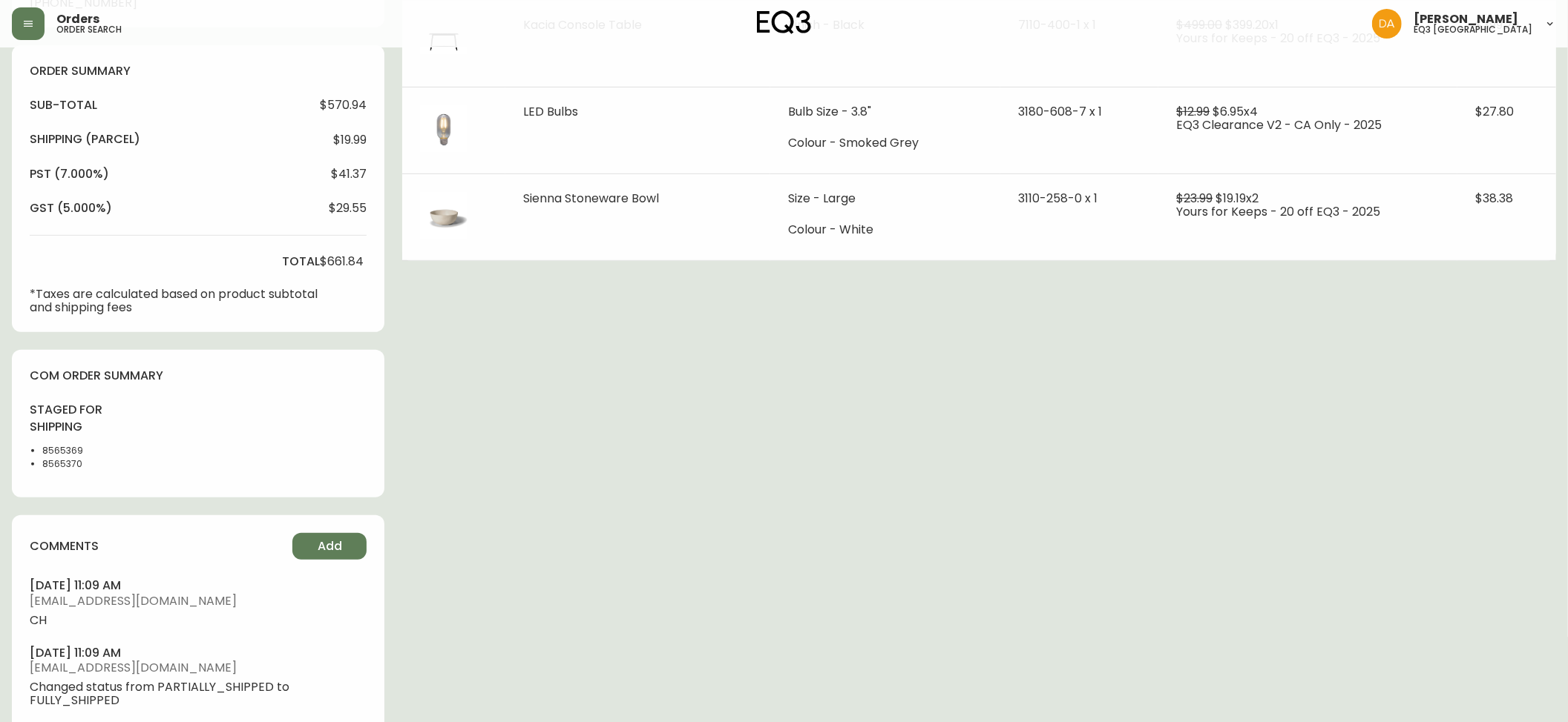
type input "Fully Shipped"
select select "FULLY_SHIPPED"
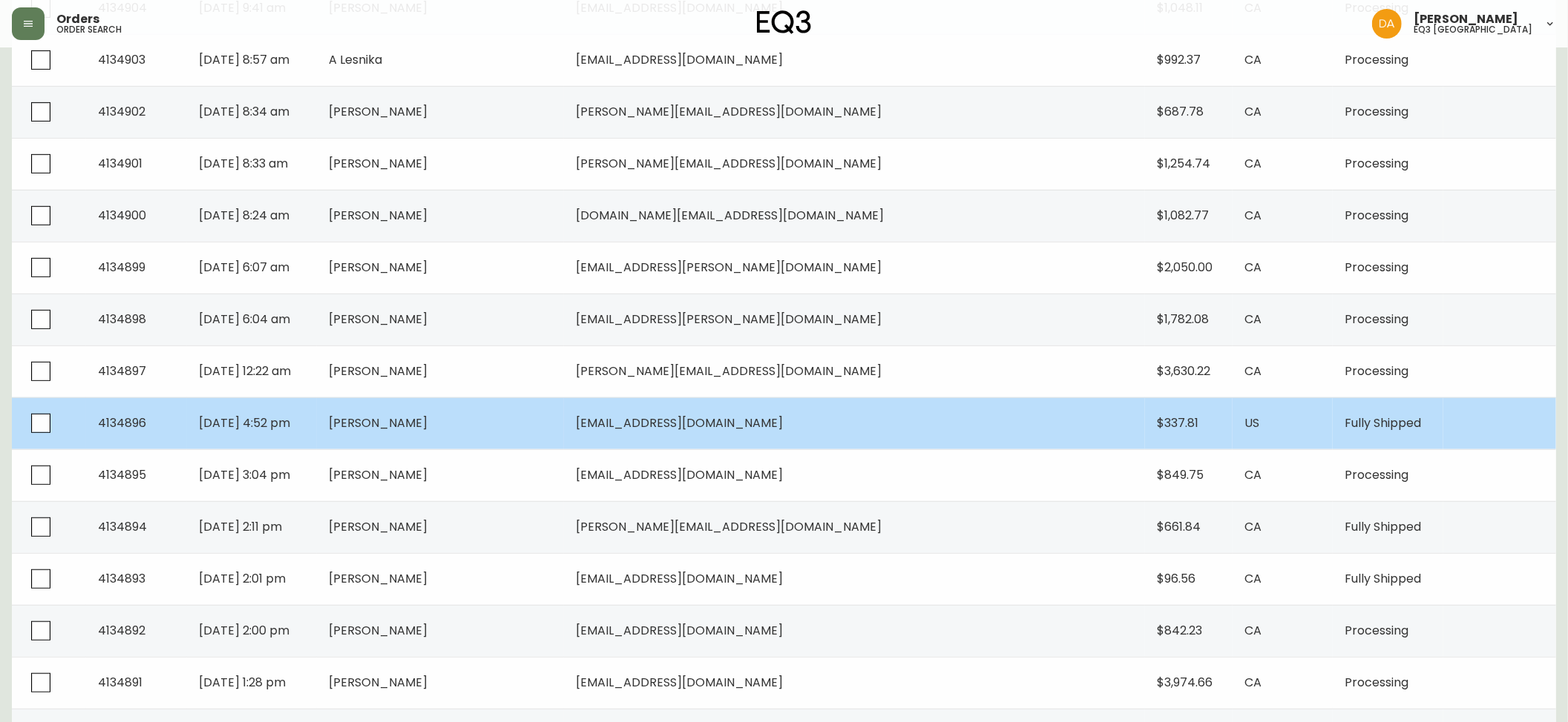
scroll to position [660, 0]
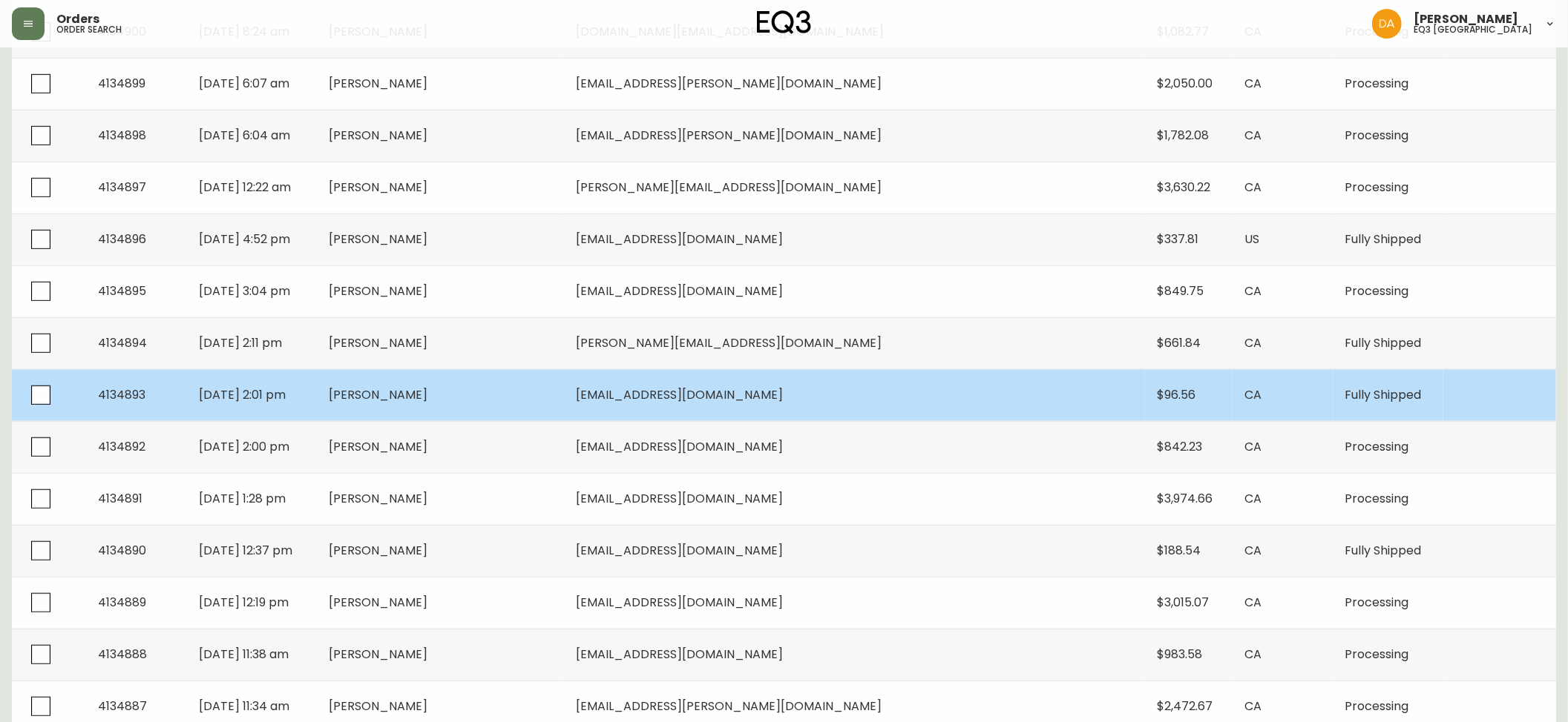
click at [427, 386] on span "[PERSON_NAME]" at bounding box center [379, 395] width 99 height 17
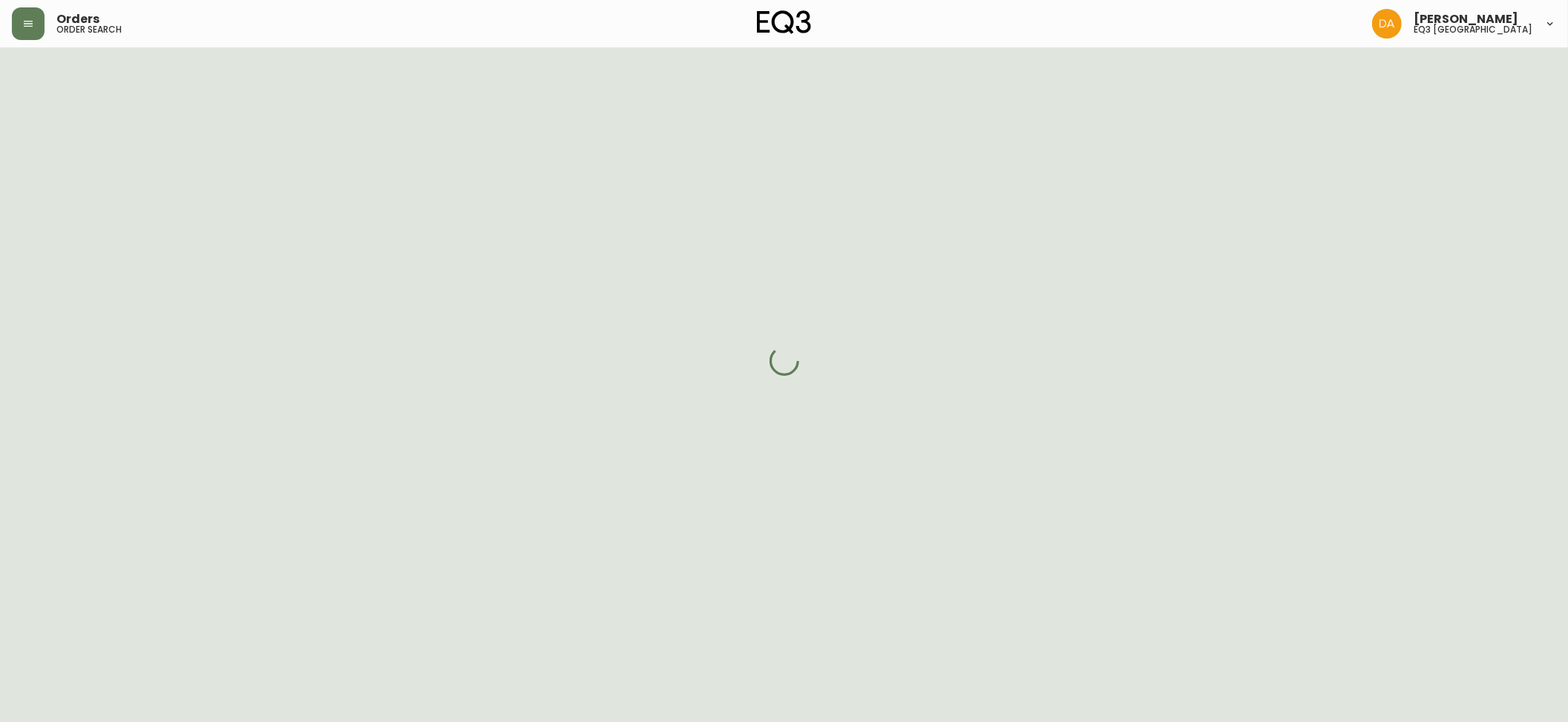
scroll to position [543, 0]
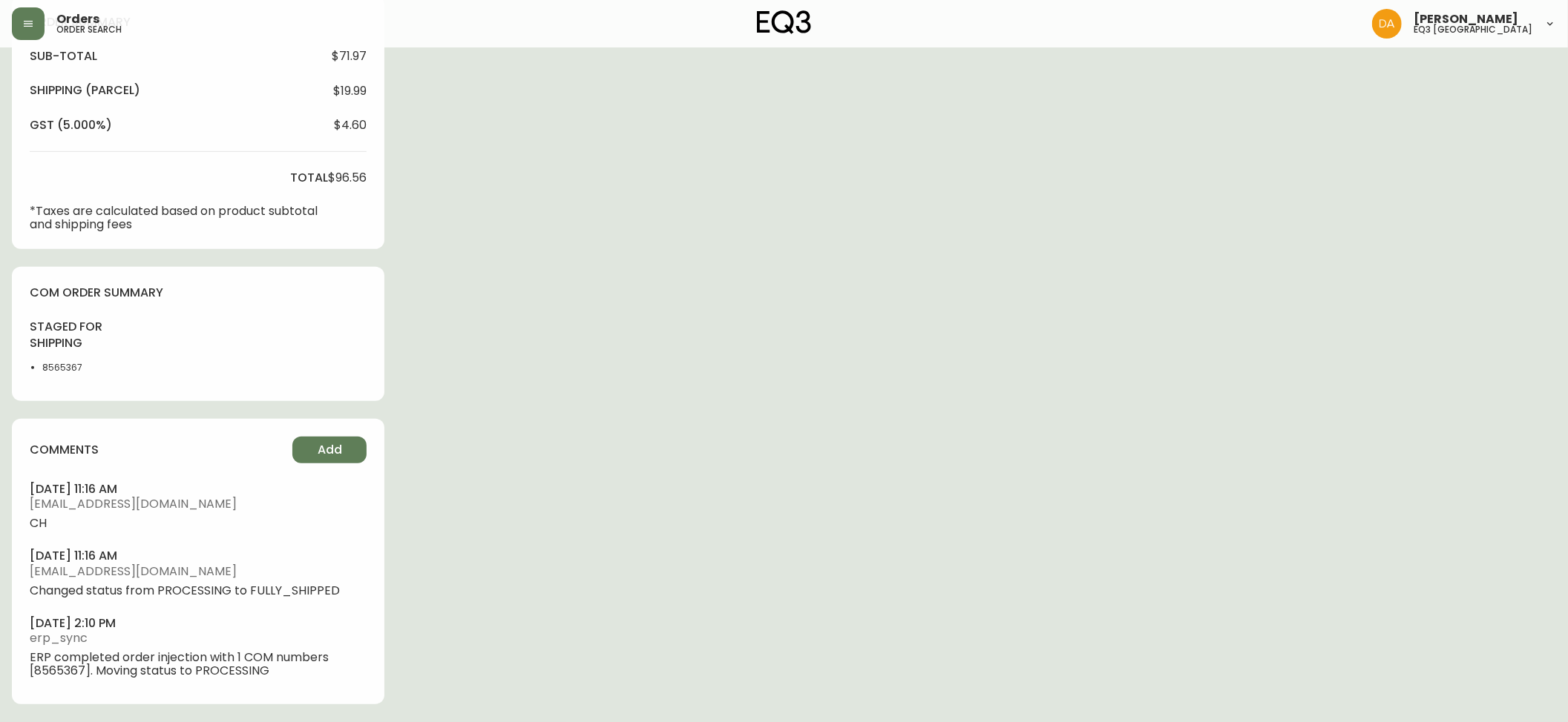
type input "Fully Shipped"
select select "FULLY_SHIPPED"
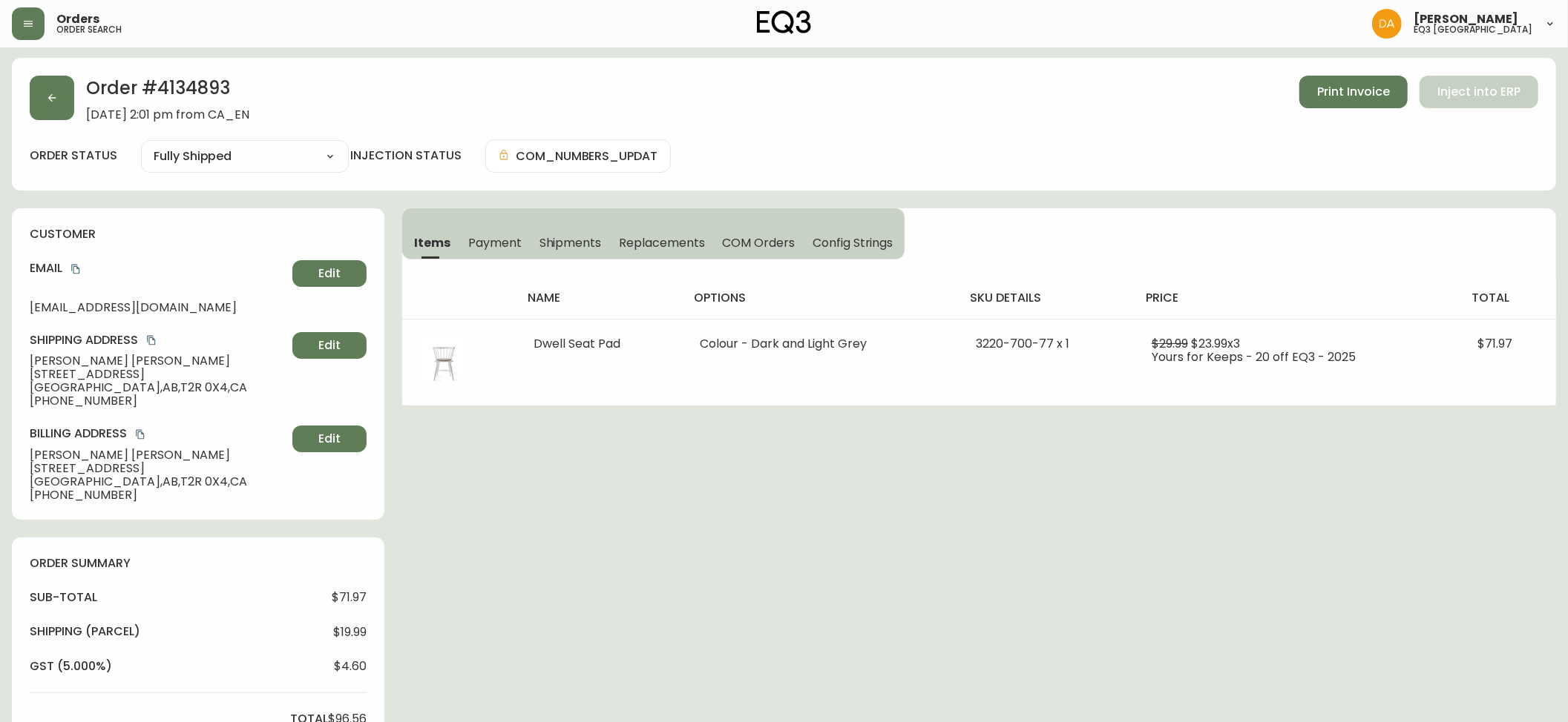
scroll to position [0, 0]
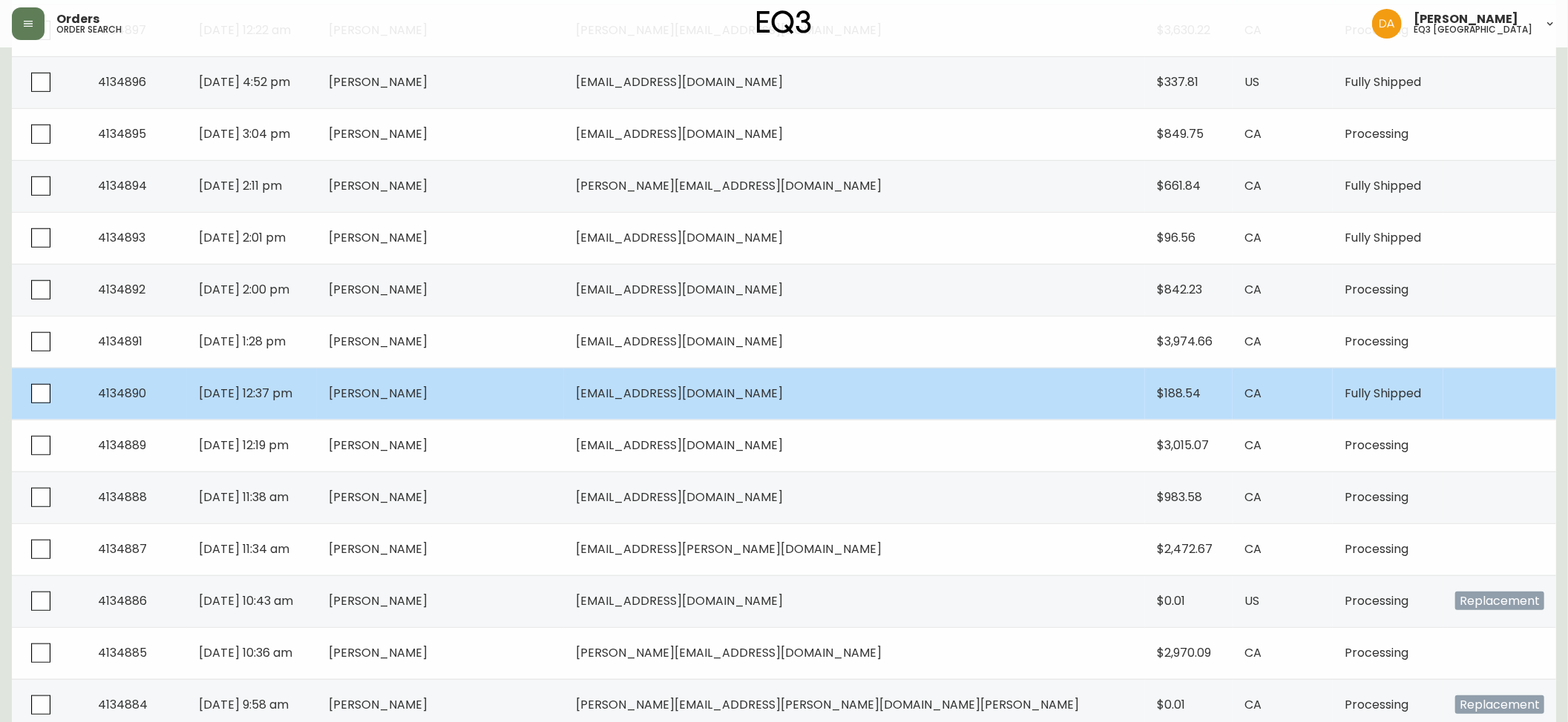
scroll to position [909, 0]
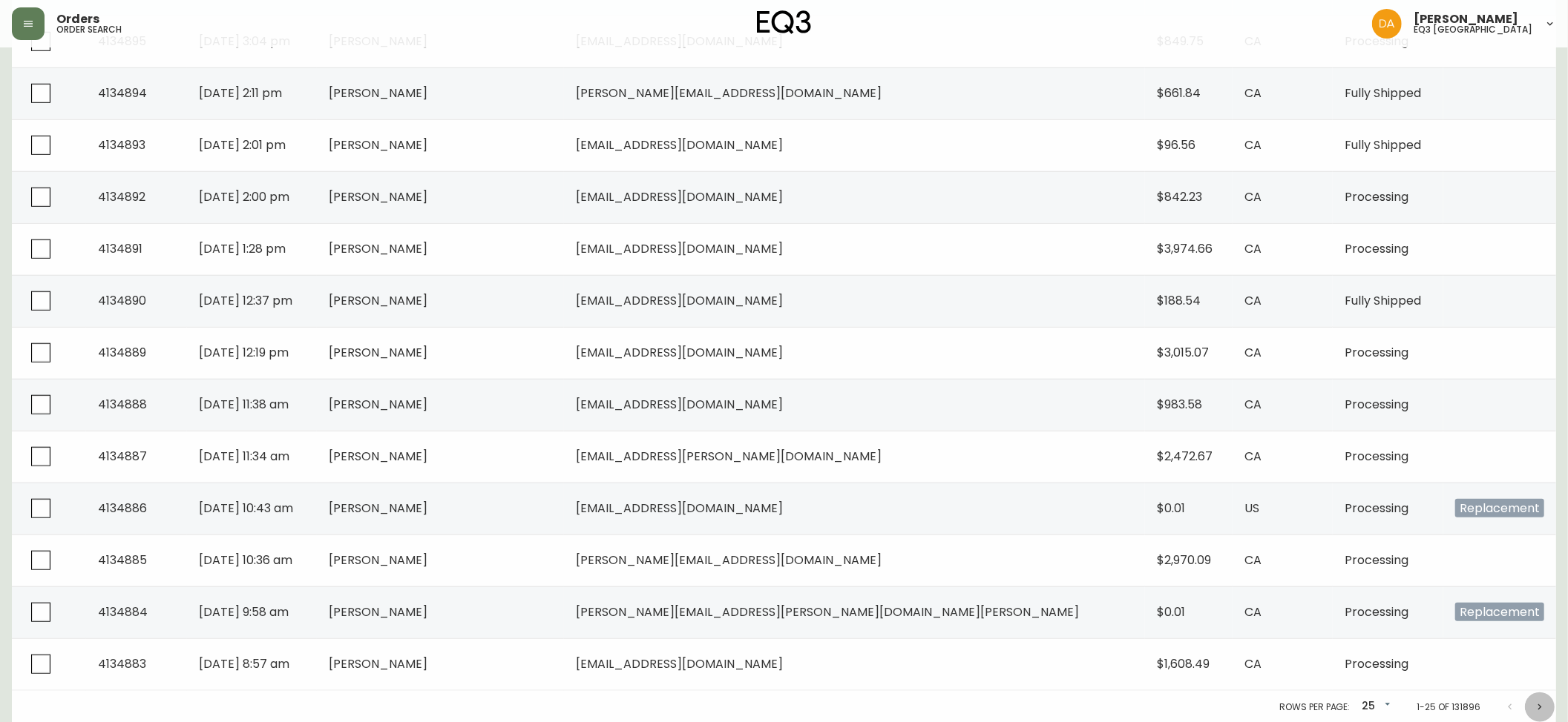
click at [1538, 712] on button "Next page" at bounding box center [1539, 707] width 30 height 30
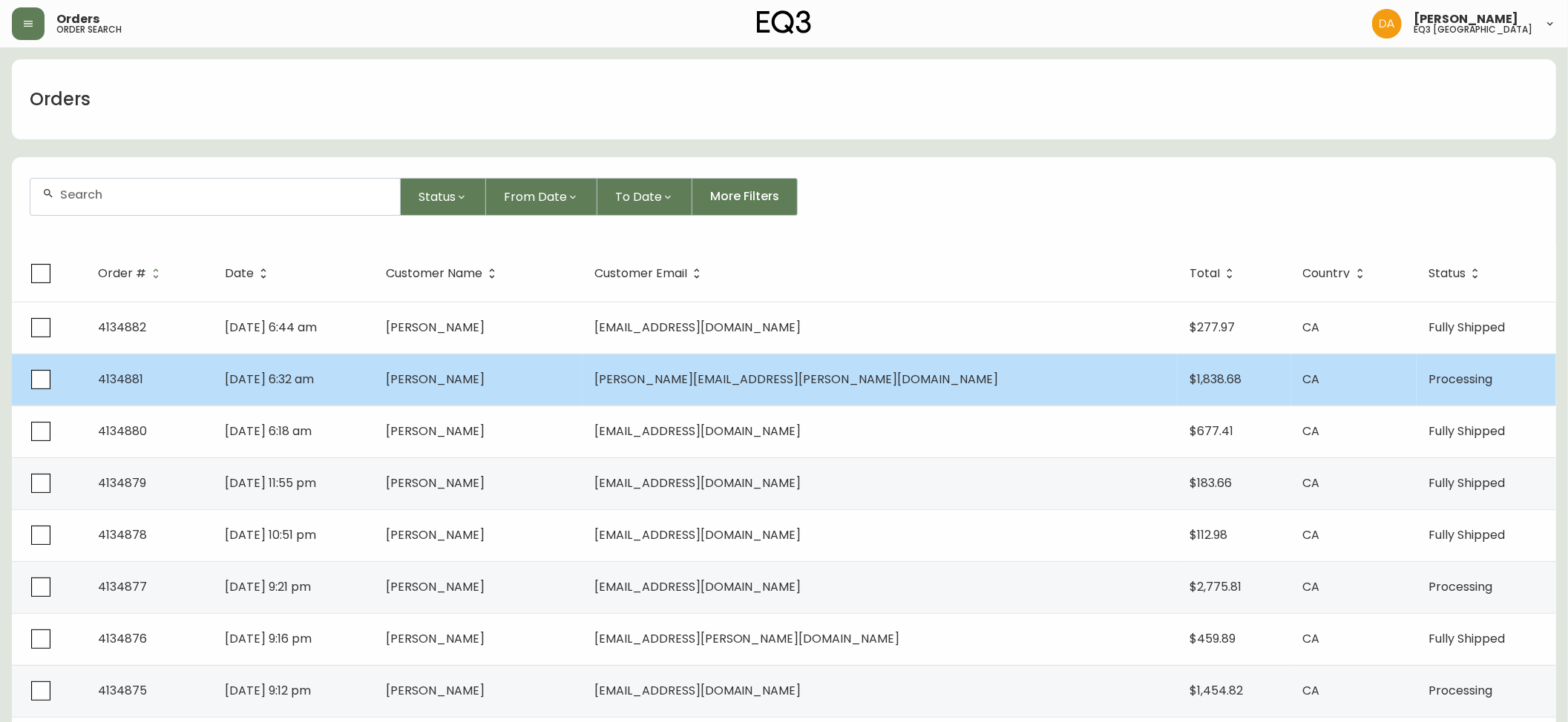
click at [351, 391] on td "[DATE] 6:32 am" at bounding box center [293, 380] width 161 height 52
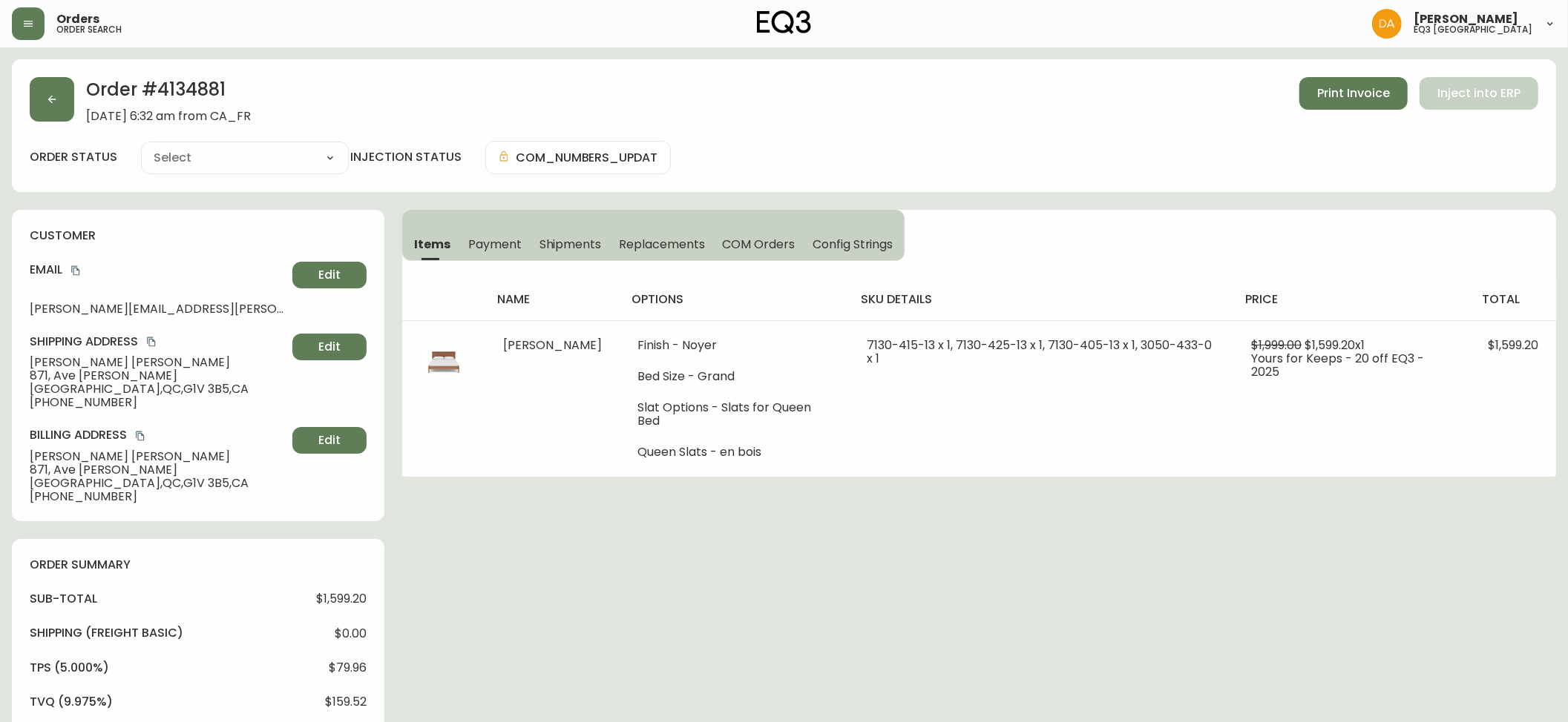
type input "Processing"
select select "PROCESSING"
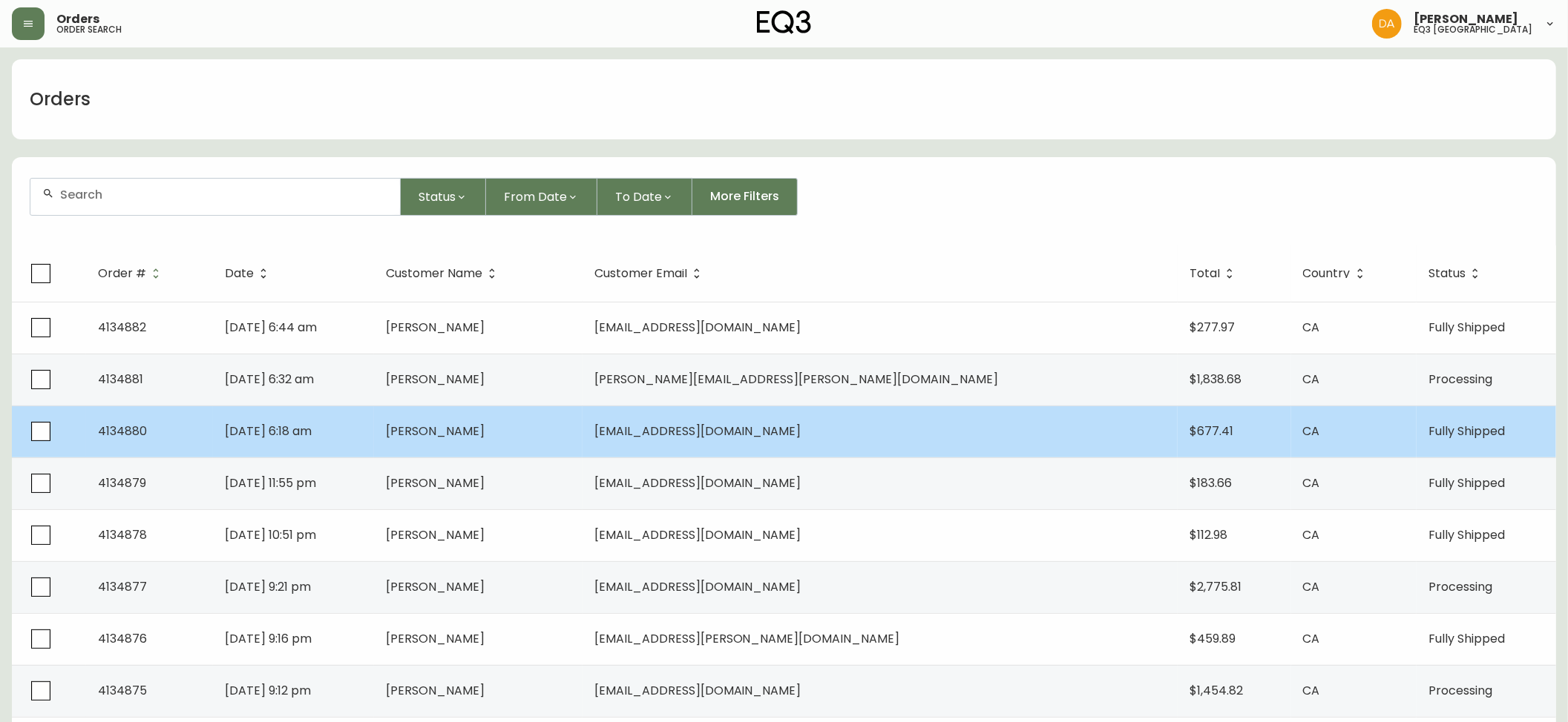
click at [137, 431] on span "4134880" at bounding box center [122, 431] width 49 height 17
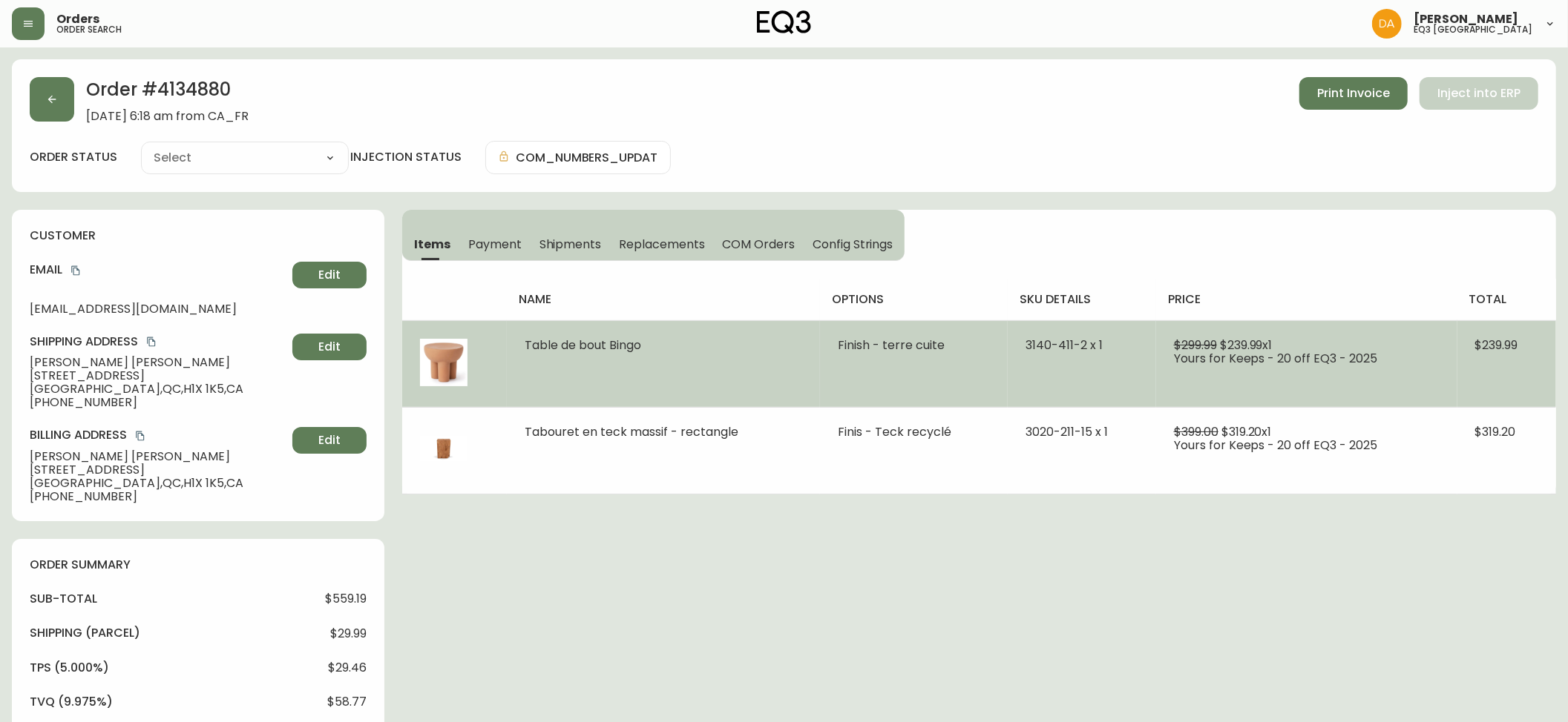
type input "Fully Shipped"
select select "FULLY_SHIPPED"
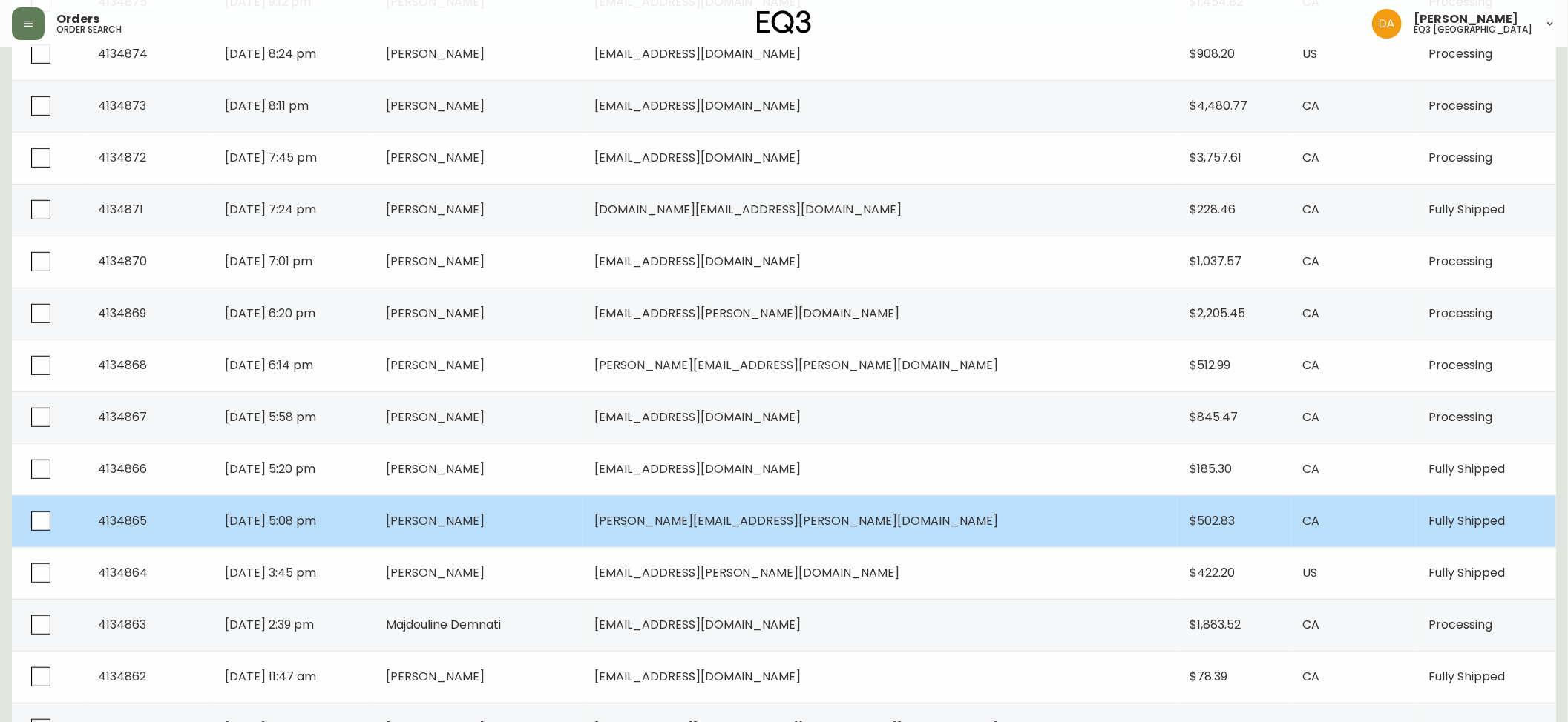
click at [484, 525] on span "[PERSON_NAME]" at bounding box center [435, 522] width 99 height 17
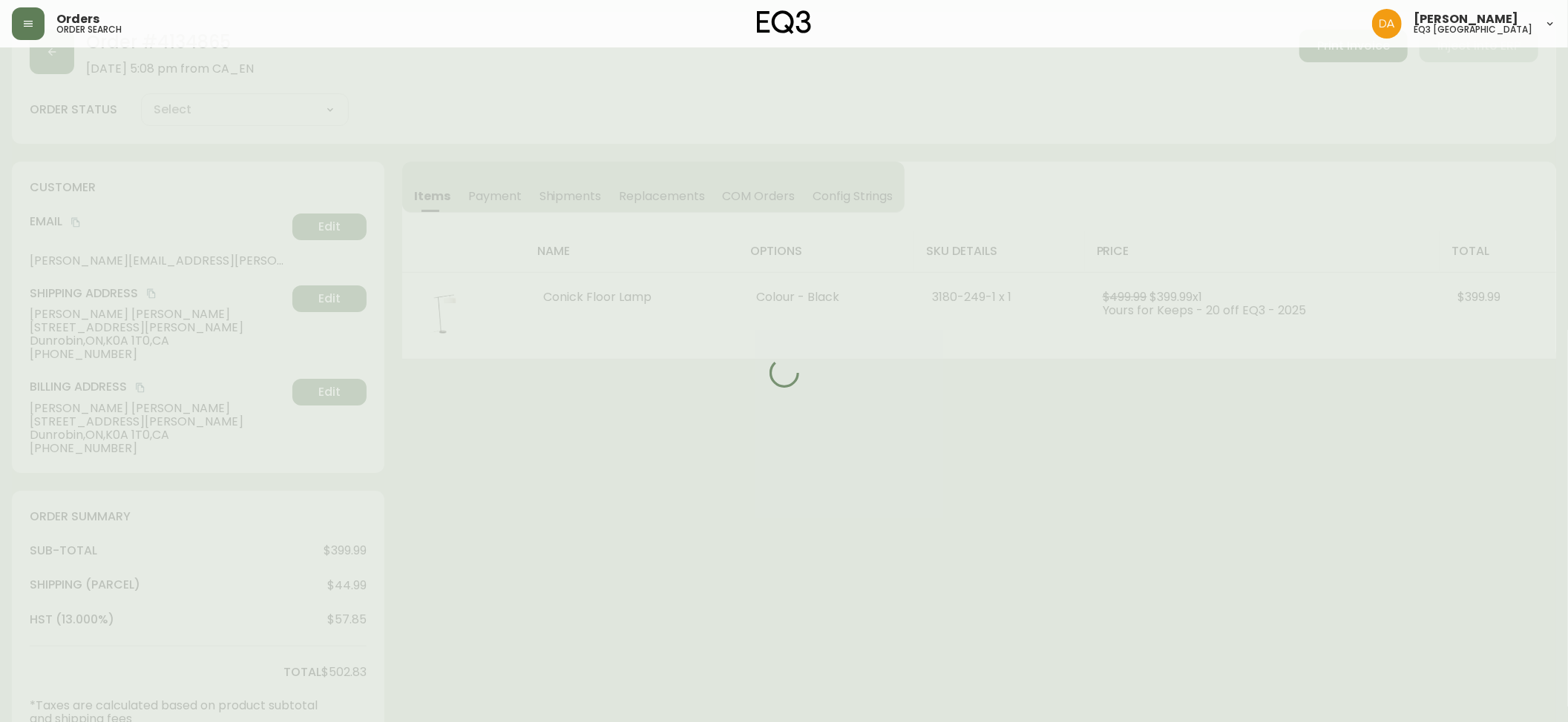
scroll to position [526, 0]
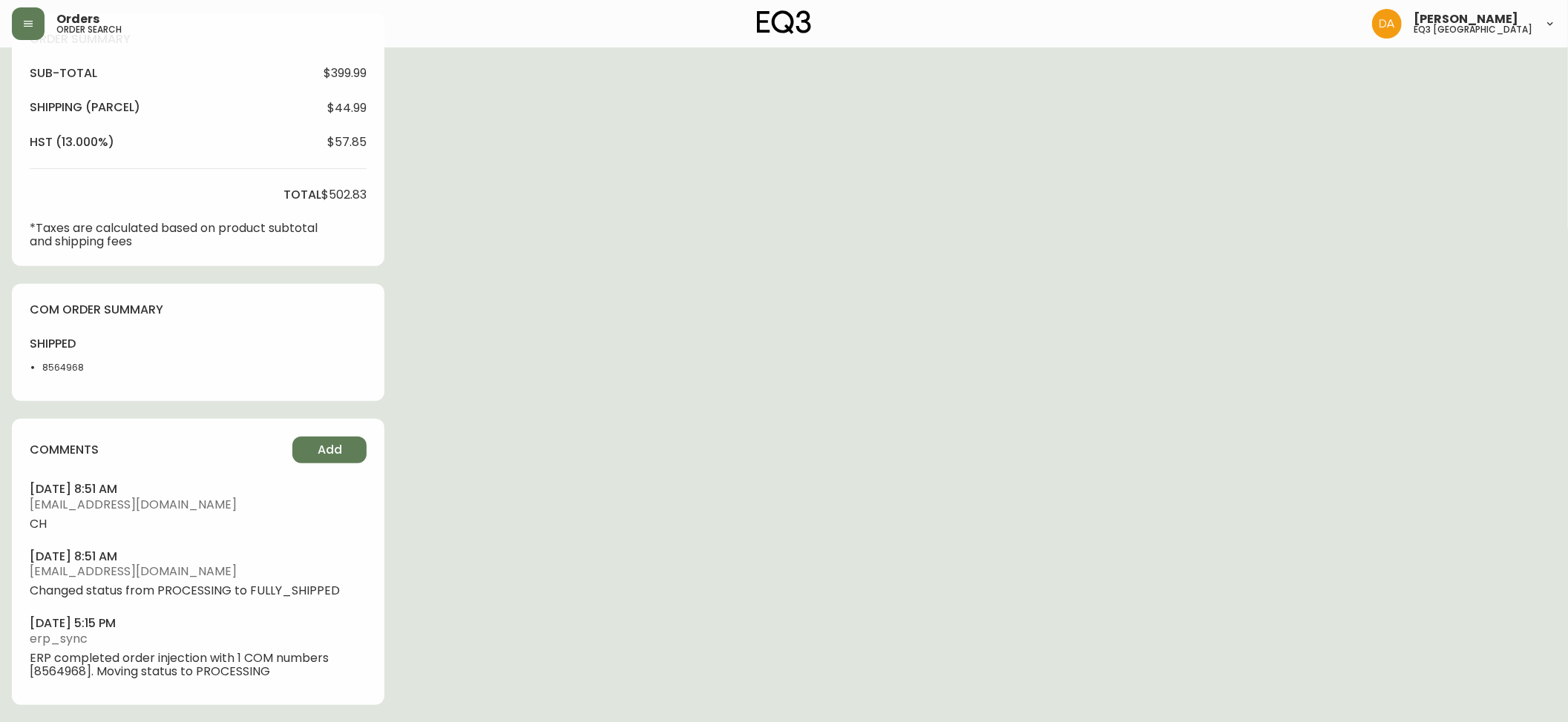
type input "Fully Shipped"
select select "FULLY_SHIPPED"
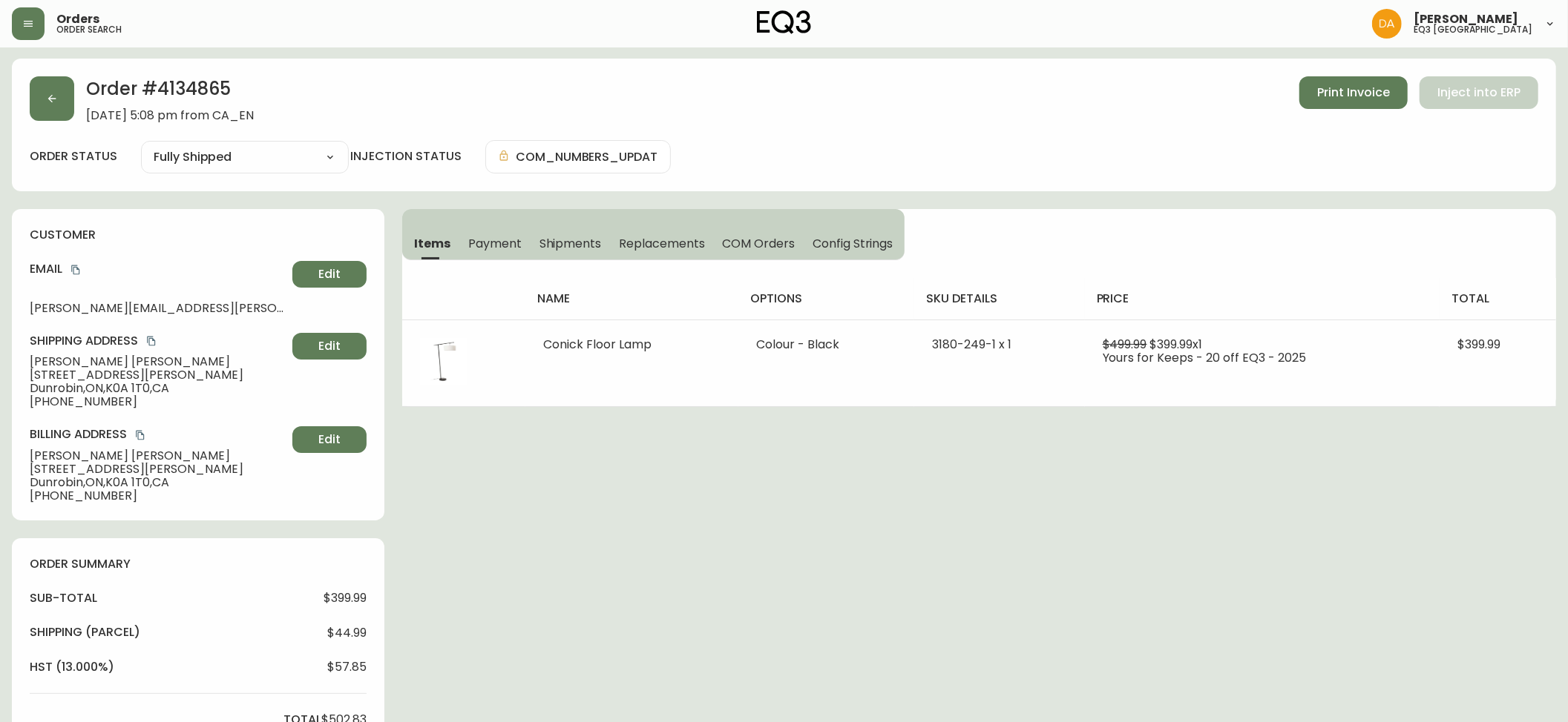
scroll to position [0, 0]
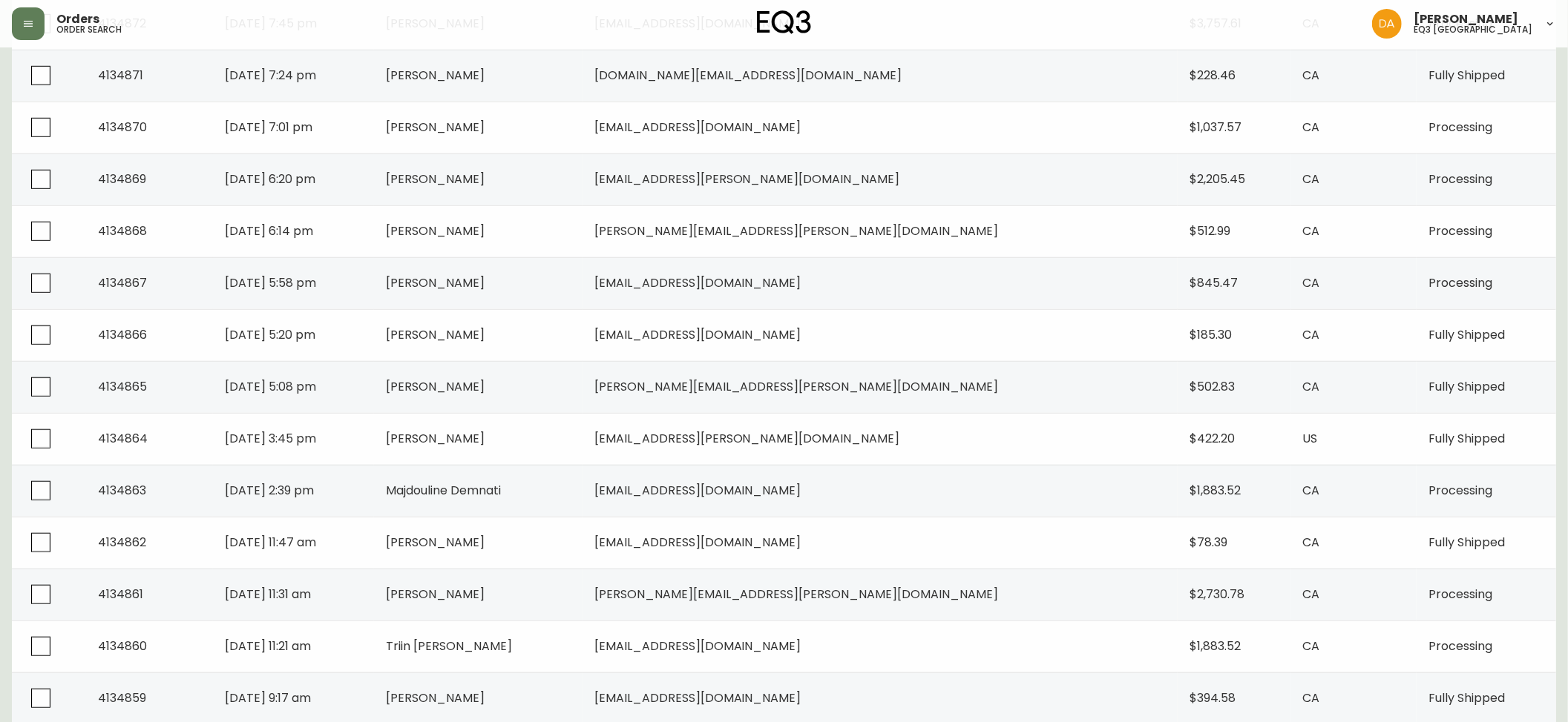
scroll to position [909, 0]
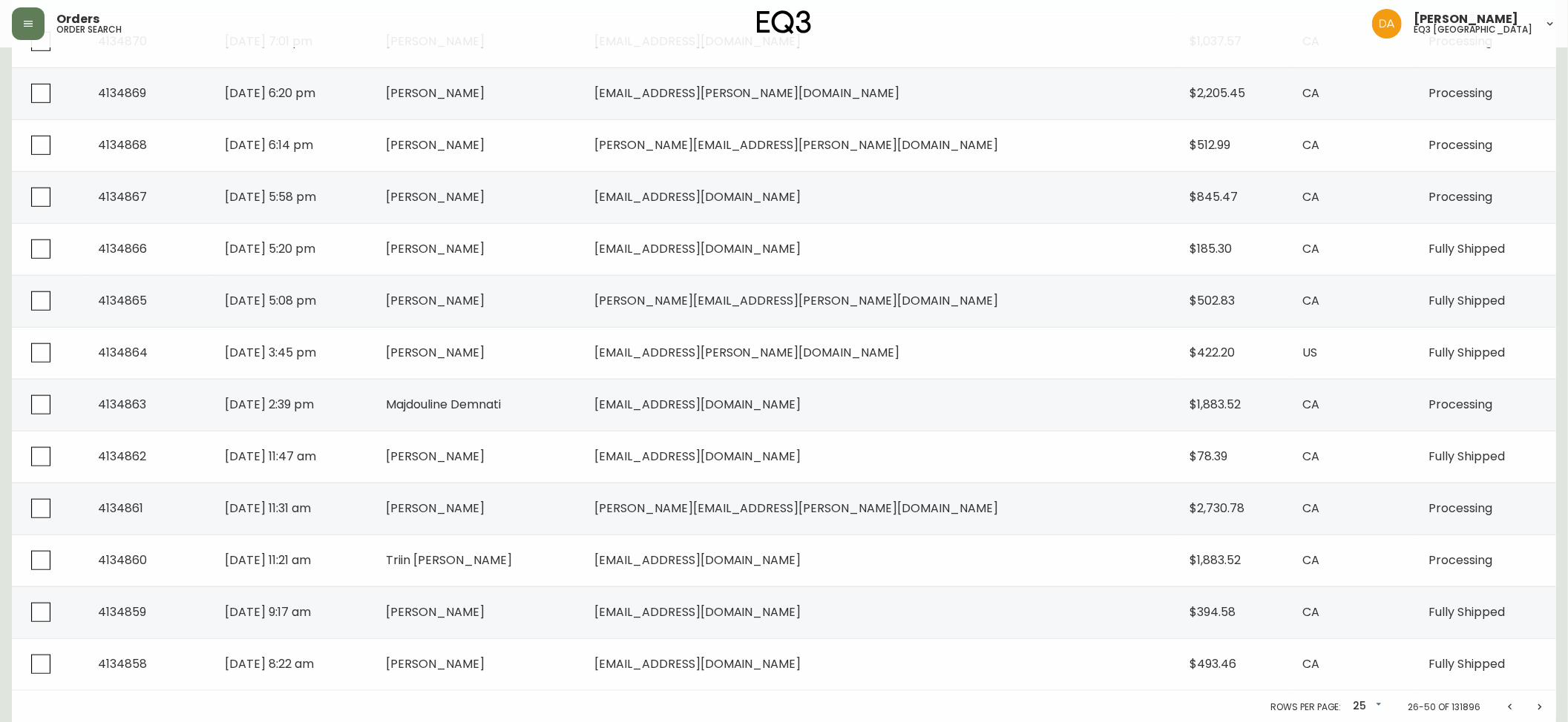
click at [1534, 702] on icon "Next page" at bounding box center [1540, 708] width 12 height 12
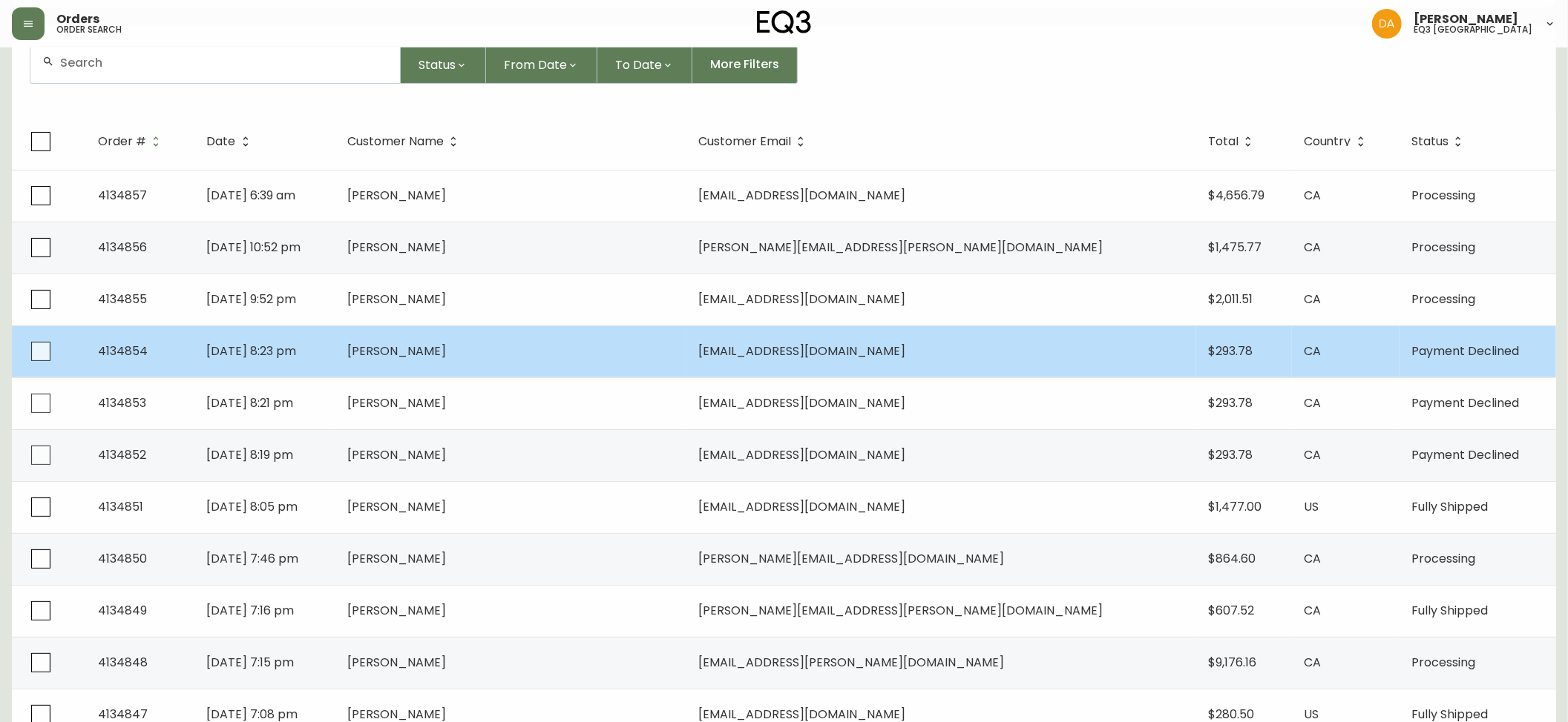
scroll to position [86, 0]
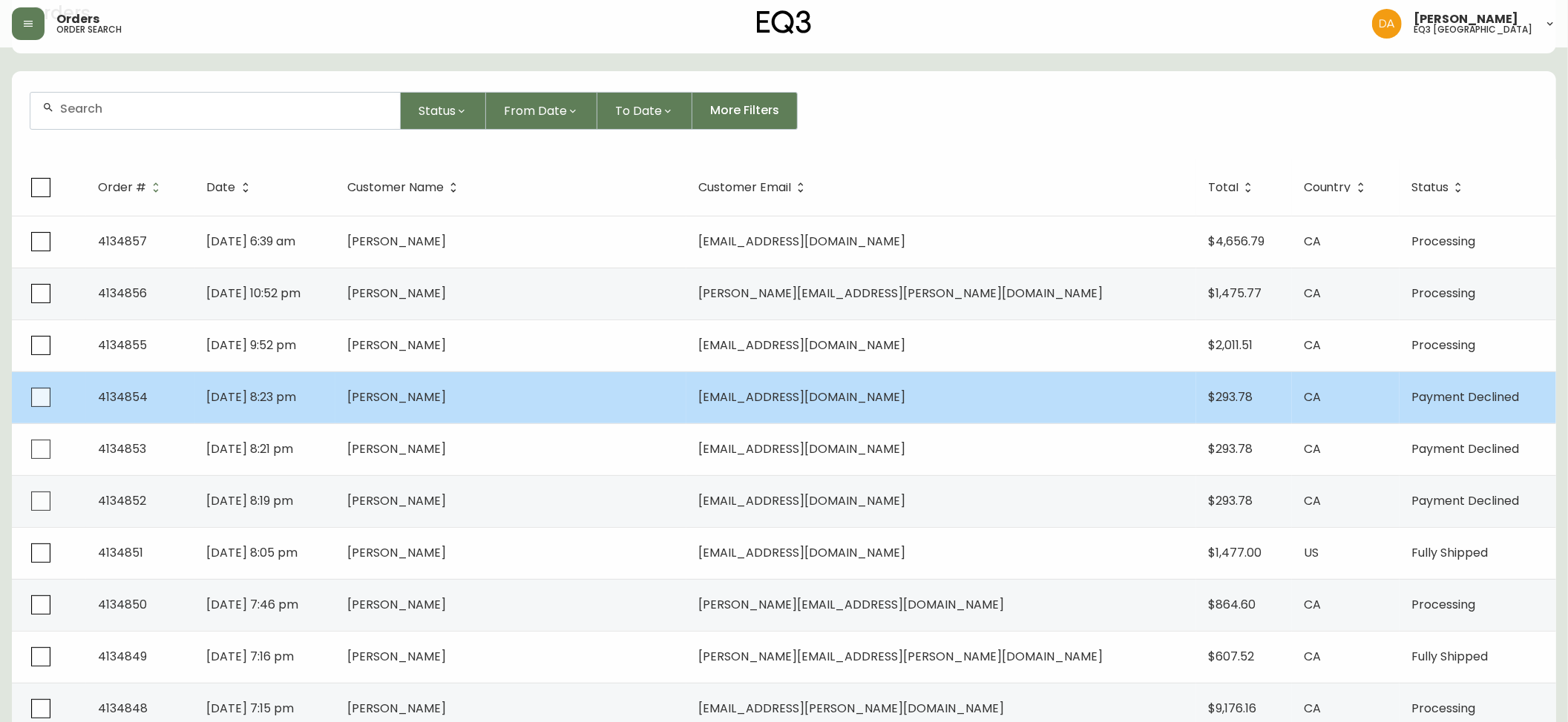
click at [446, 397] on span "[PERSON_NAME]" at bounding box center [397, 397] width 99 height 17
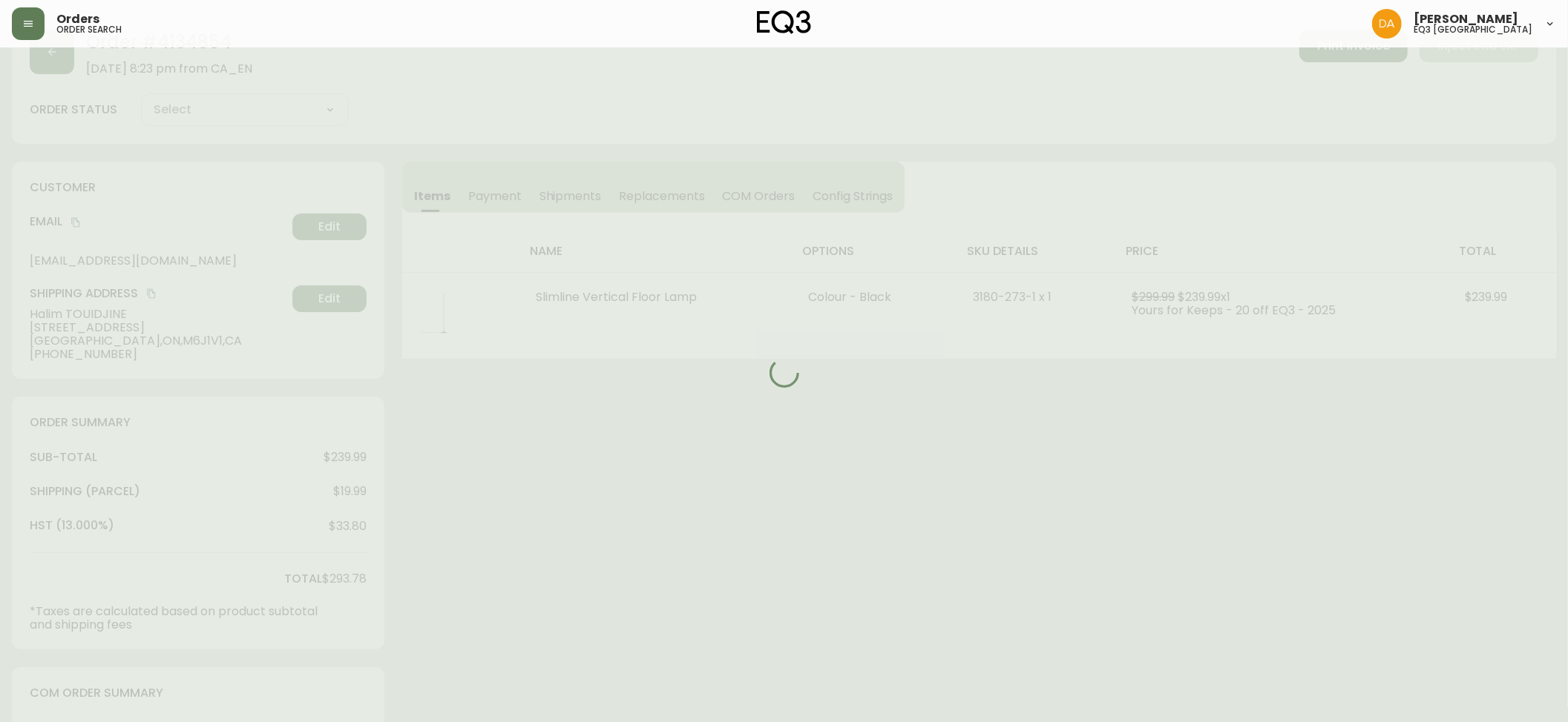
scroll to position [86, 0]
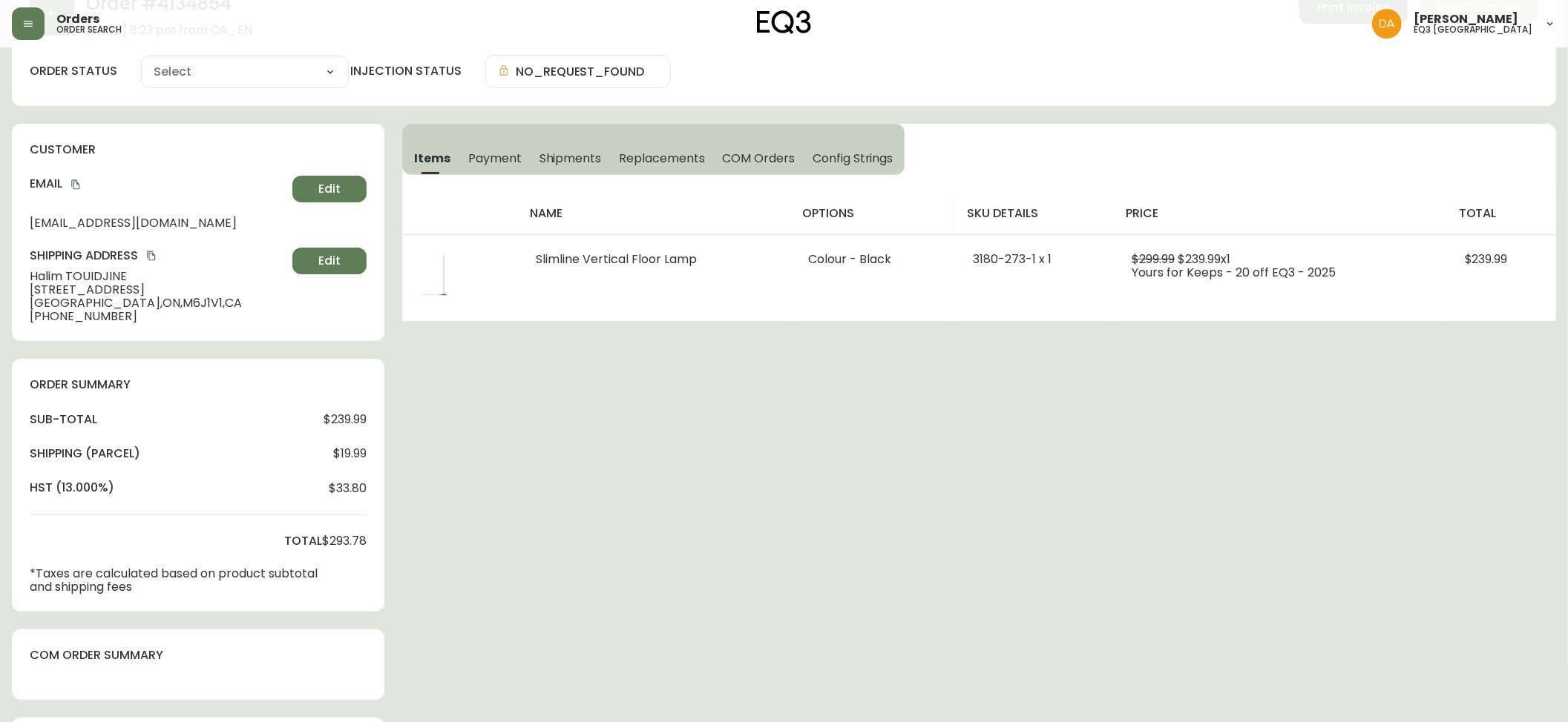
type input "Payment Declined"
select select "PAYMENT_DECLINED"
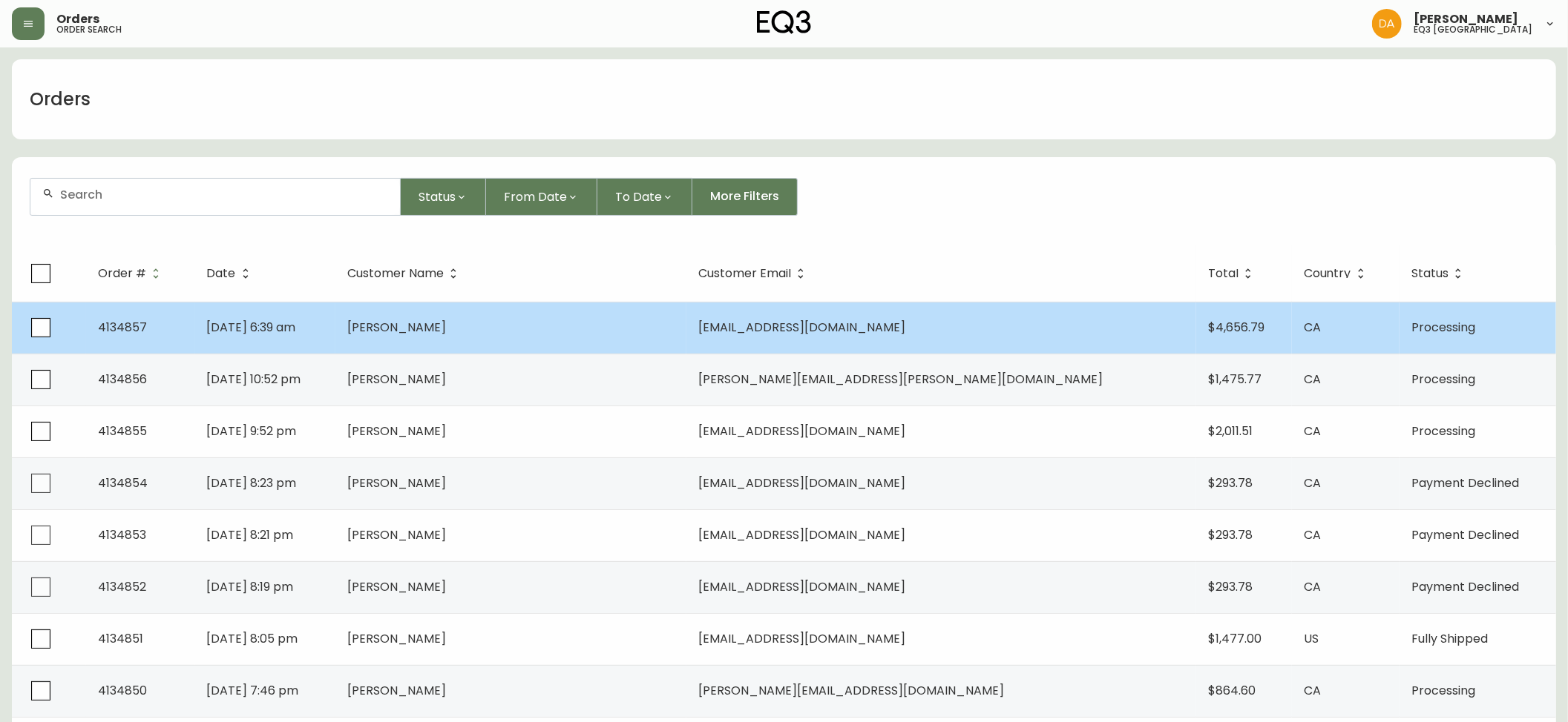
click at [533, 316] on td "[PERSON_NAME]" at bounding box center [511, 328] width 351 height 52
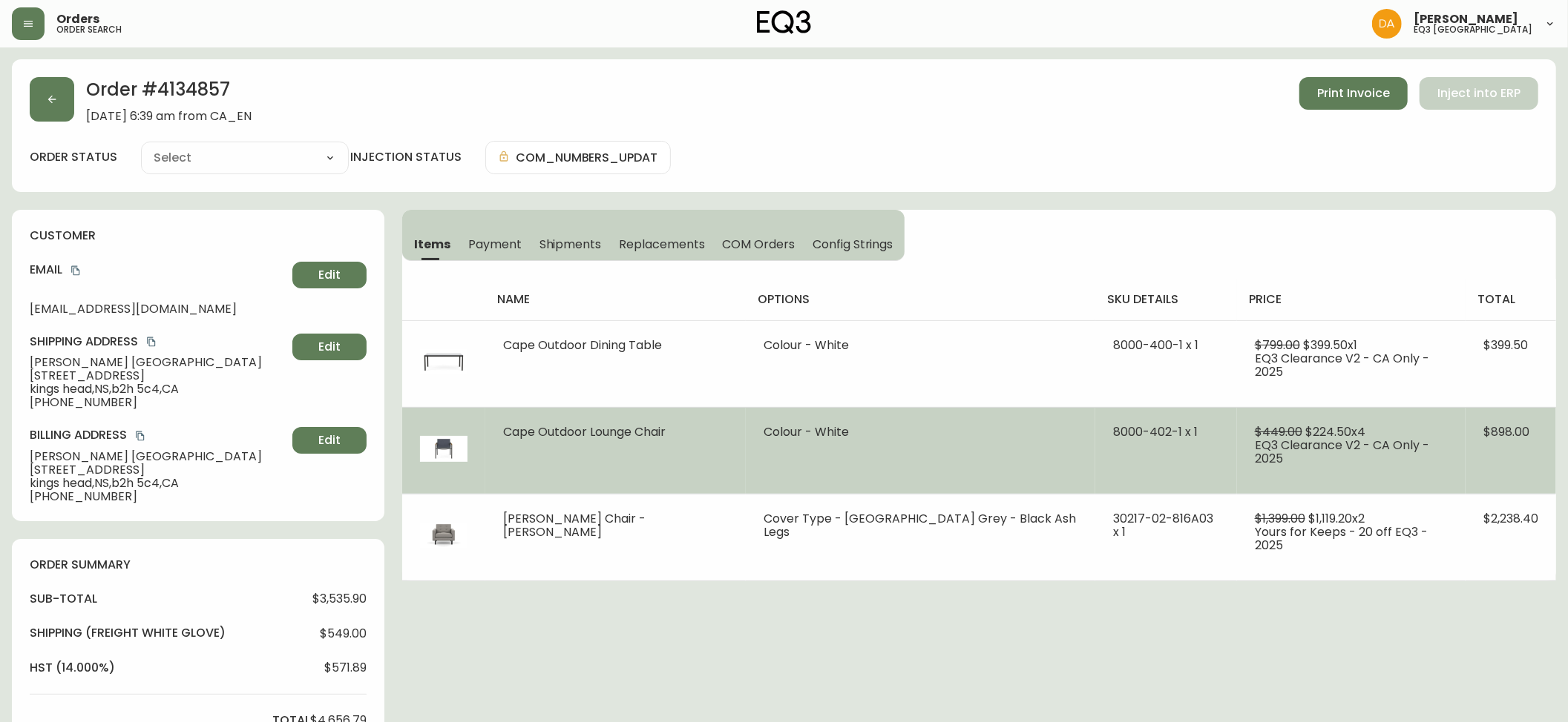
type input "Processing"
select select "PROCESSING"
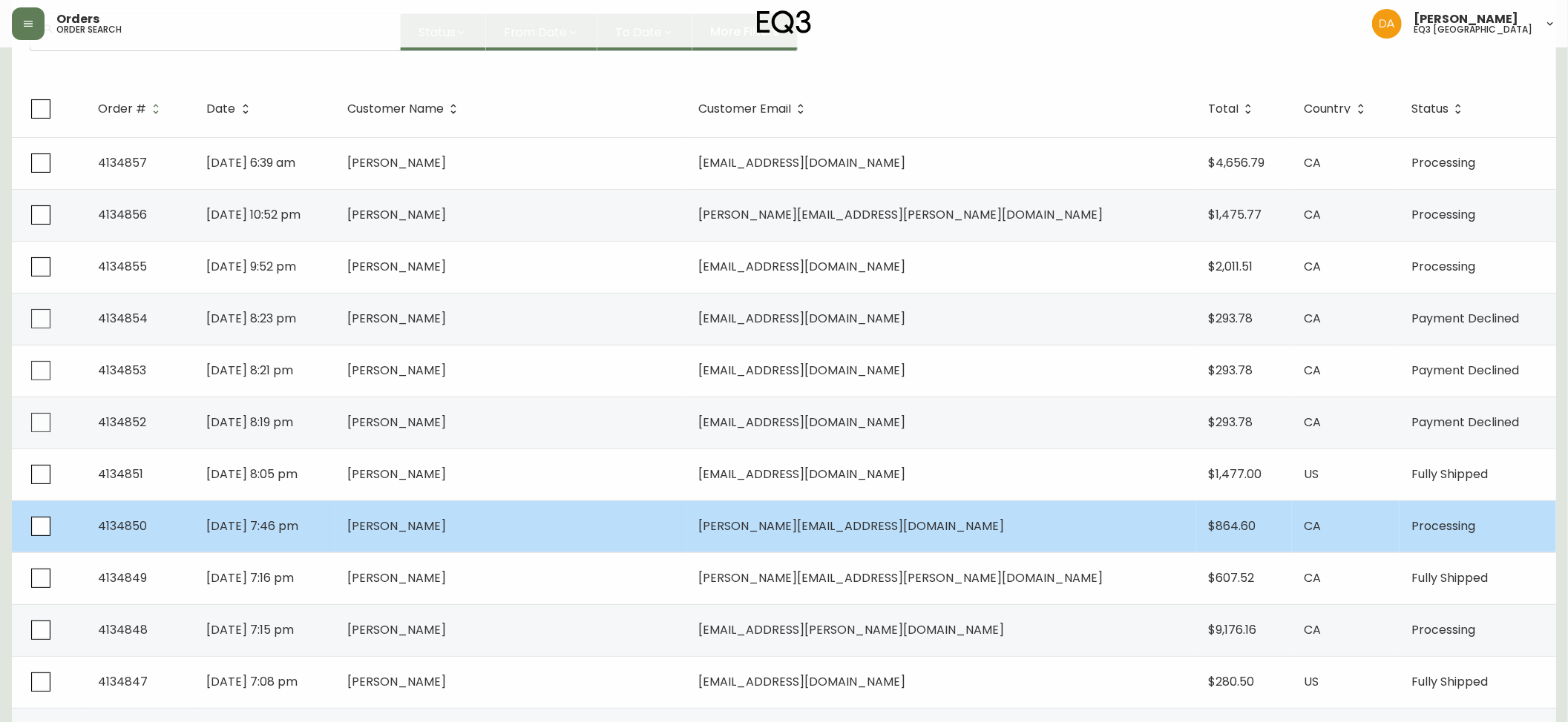
scroll to position [494, 0]
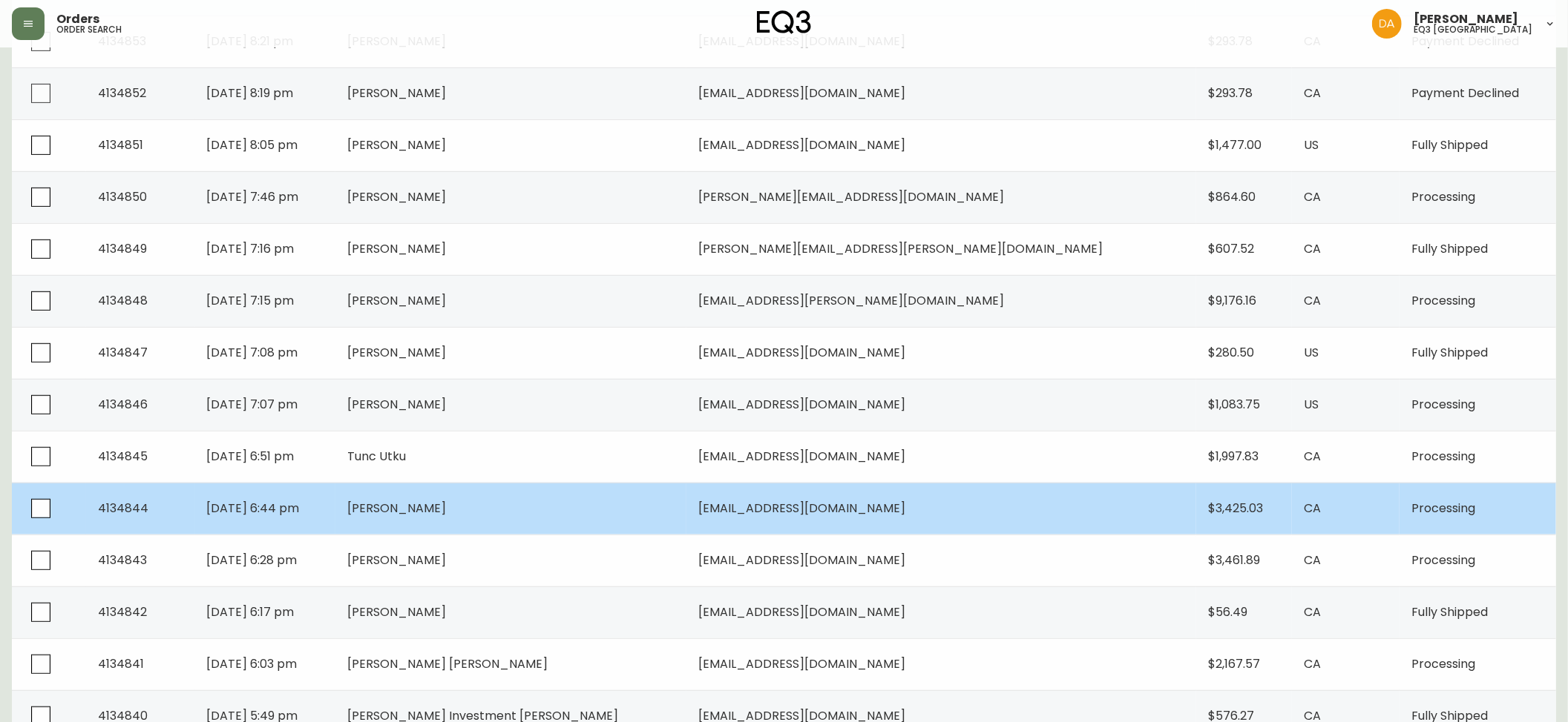
click at [559, 493] on td "[PERSON_NAME]" at bounding box center [511, 509] width 351 height 52
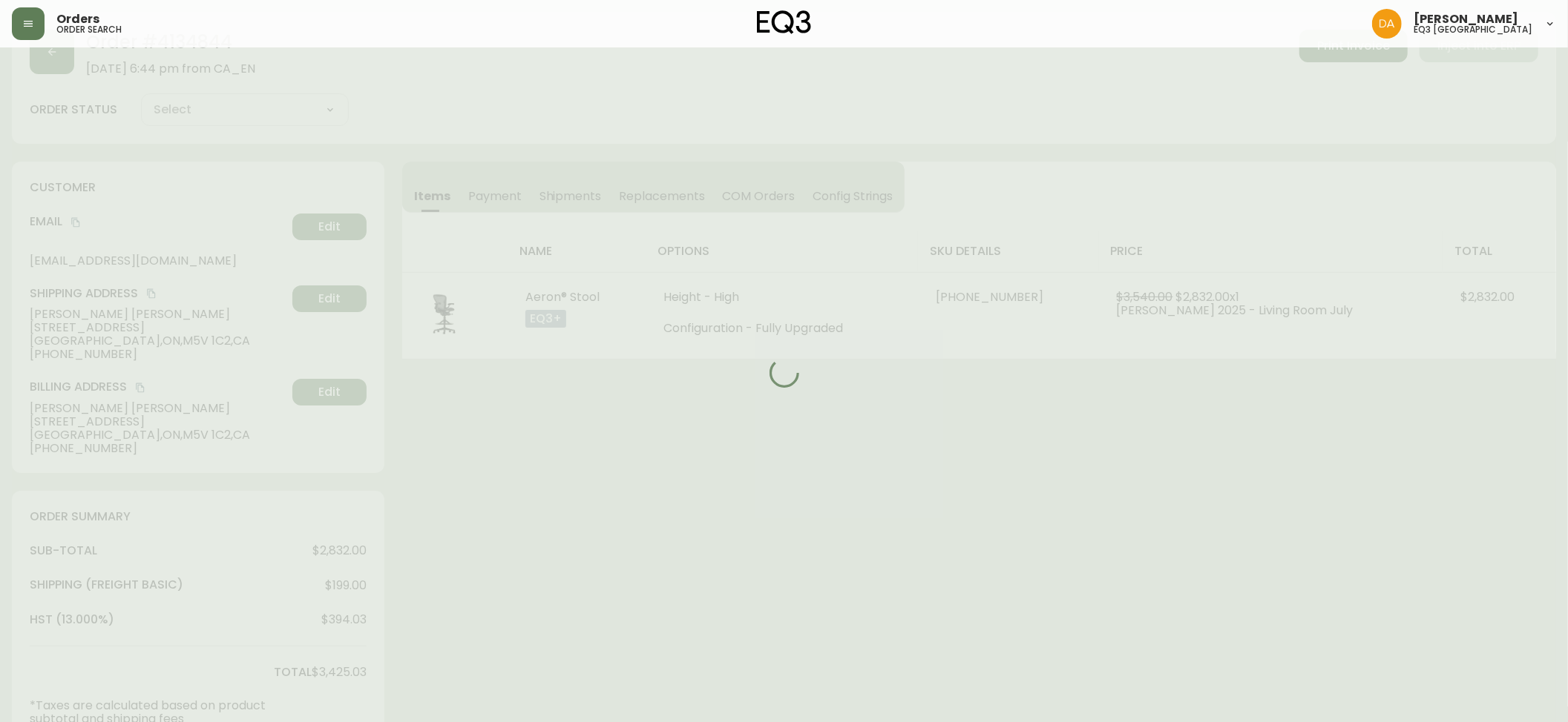
scroll to position [392, 0]
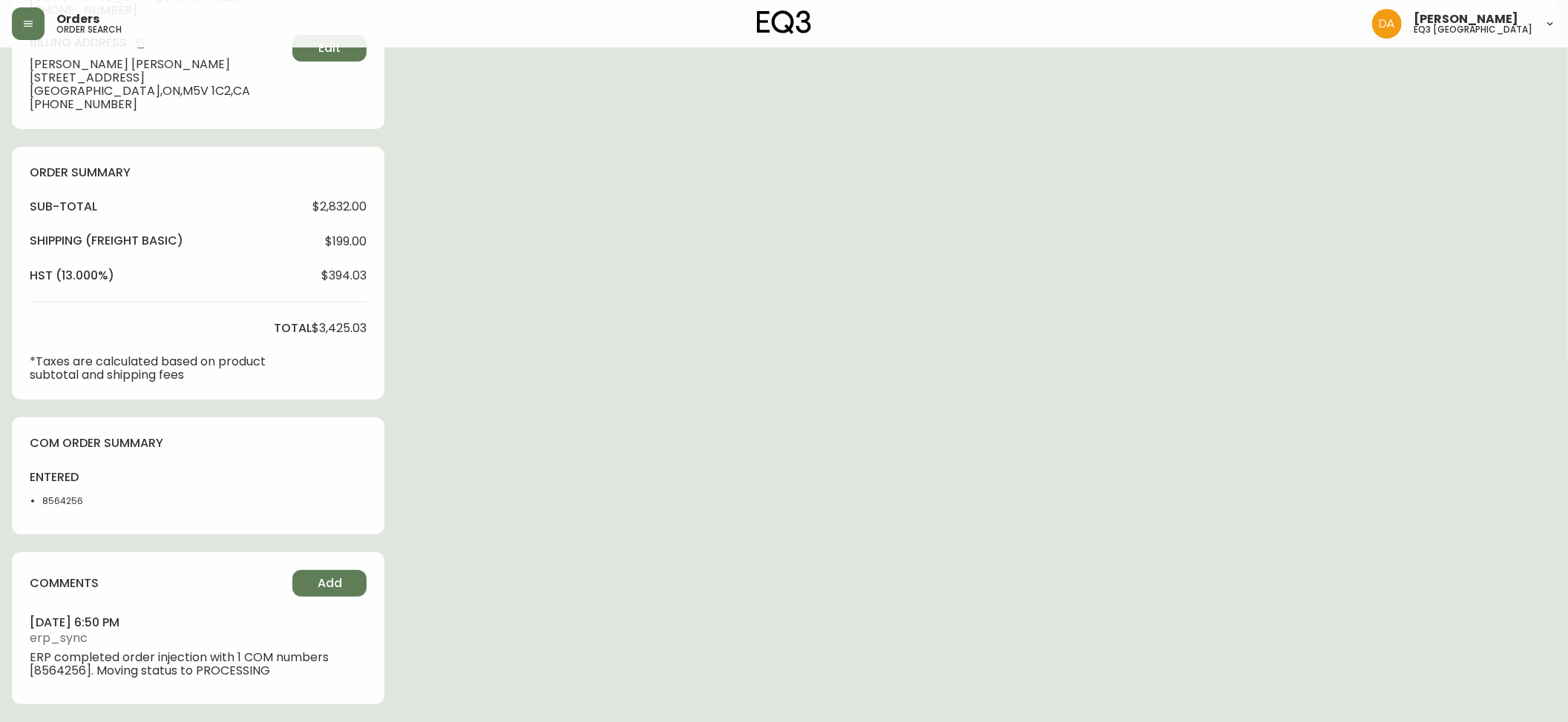
type input "Processing"
select select "PROCESSING"
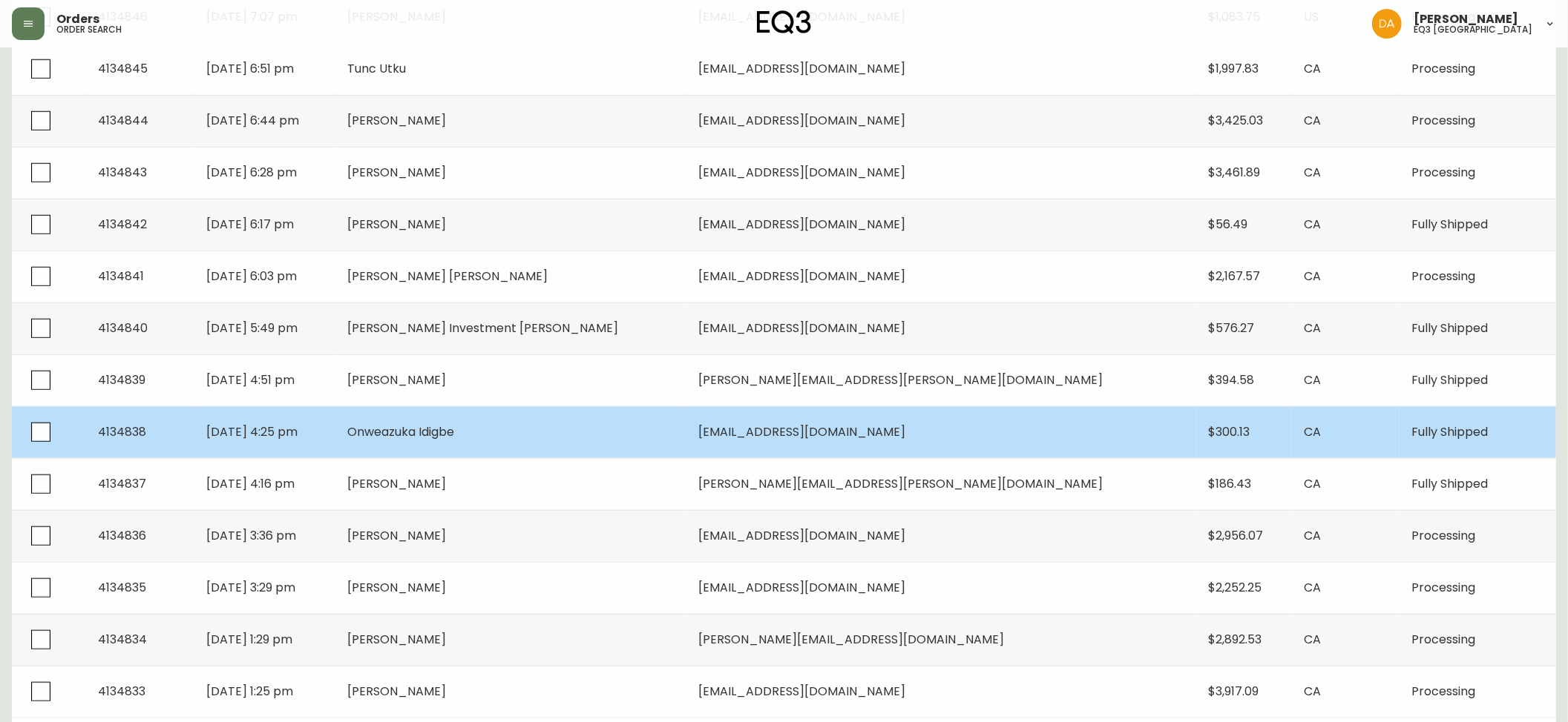
scroll to position [909, 0]
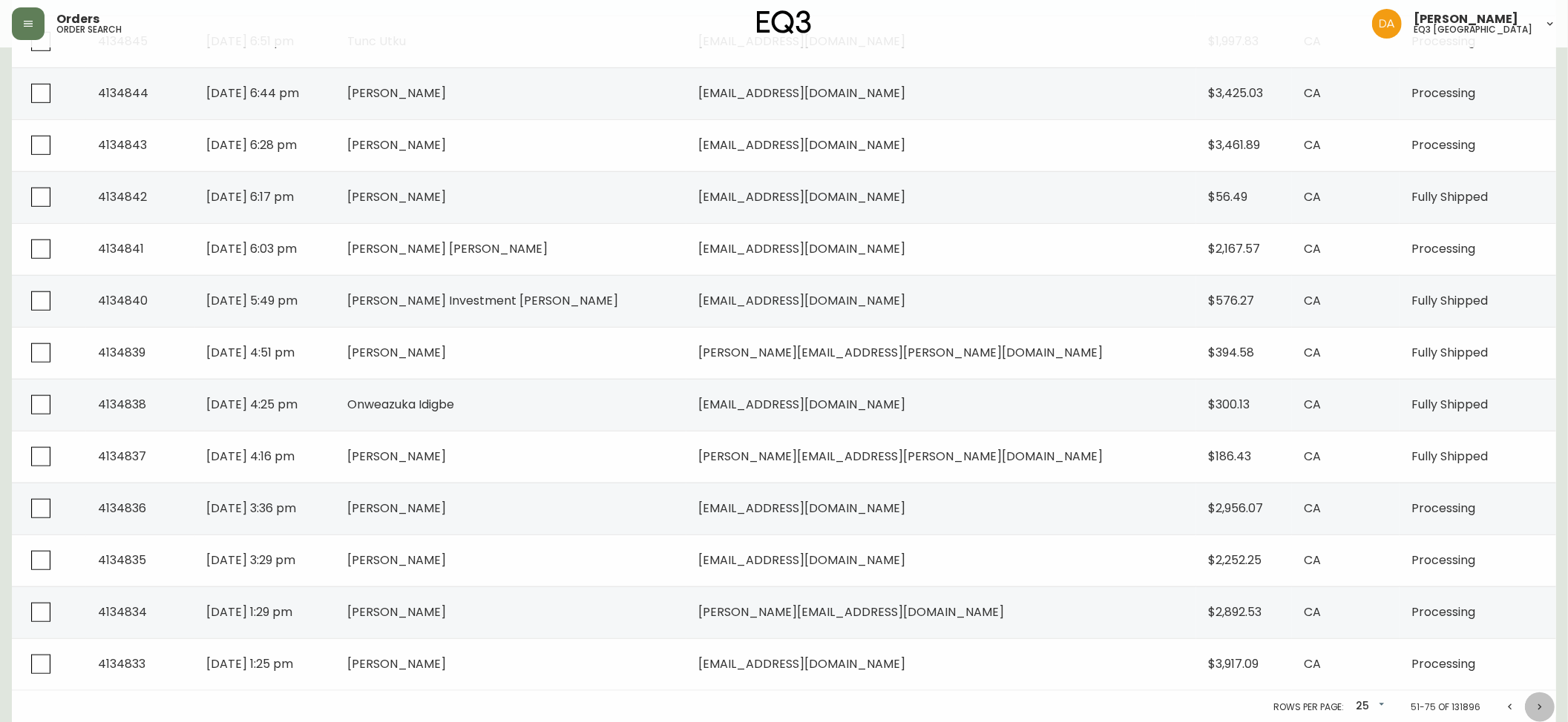
click at [1544, 707] on icon "Next page" at bounding box center [1540, 708] width 12 height 12
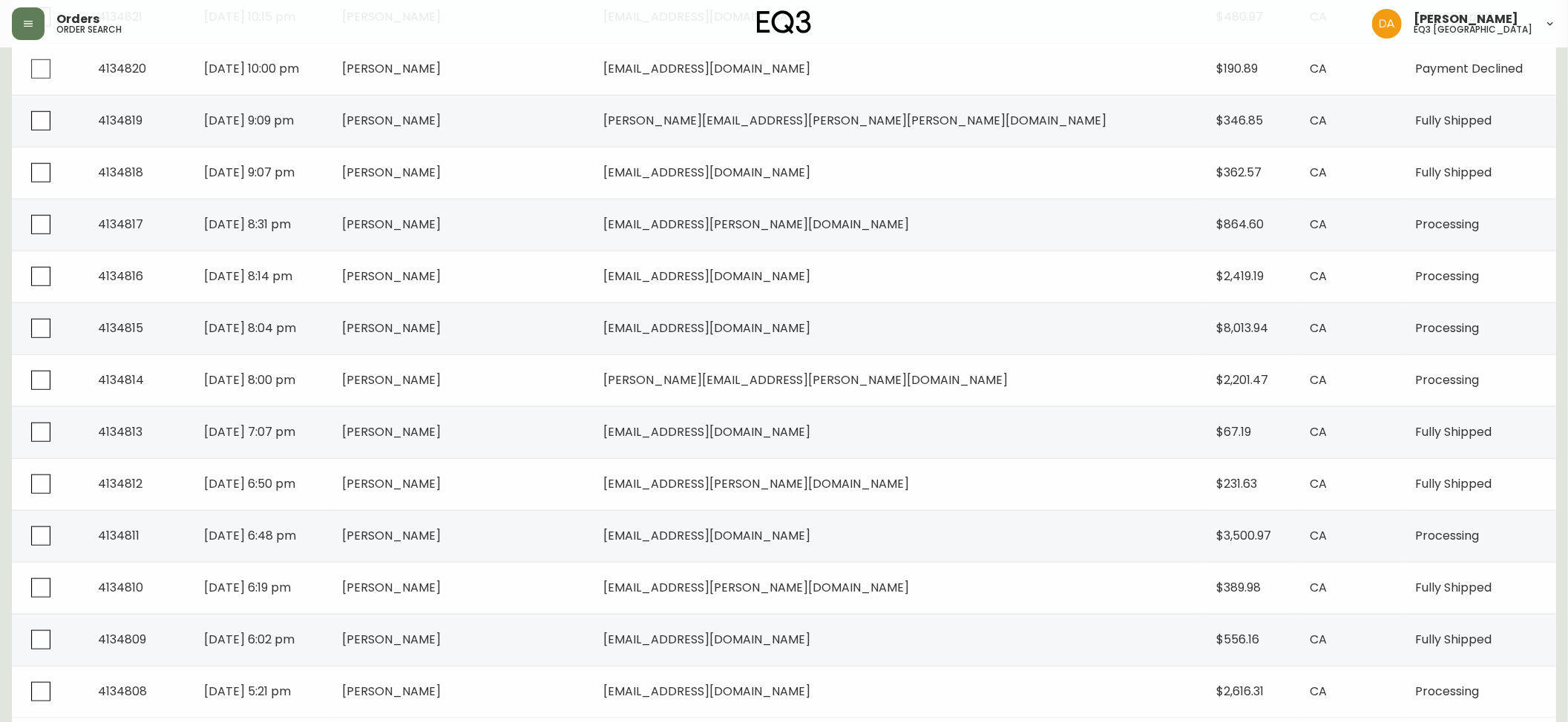
scroll to position [909, 0]
